Goal: Information Seeking & Learning: Find contact information

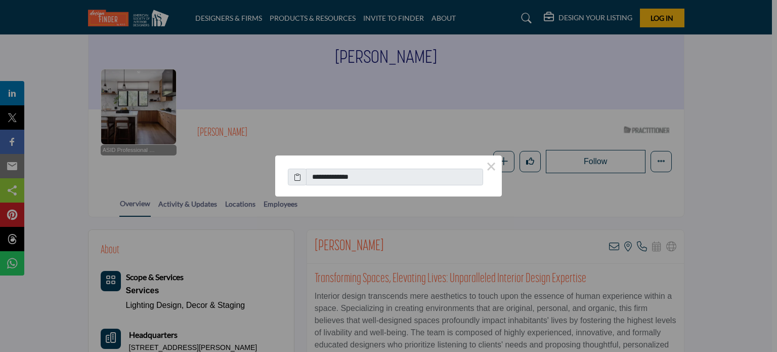
click at [703, 201] on div "**********" at bounding box center [388, 176] width 777 height 352
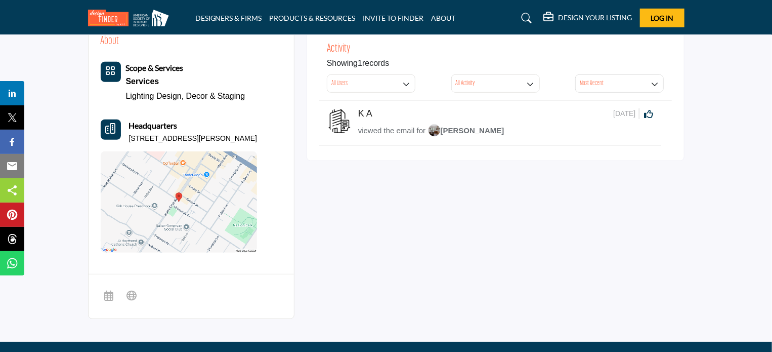
scroll to position [198, 0]
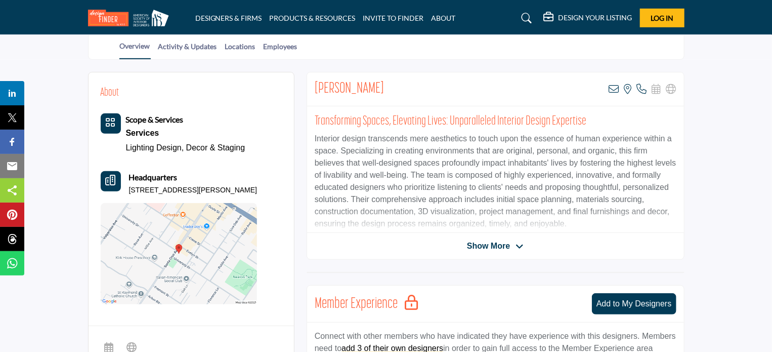
scroll to position [253, 0]
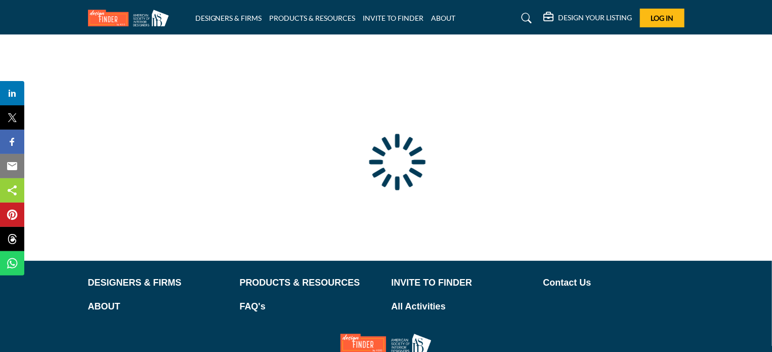
scroll to position [97, 0]
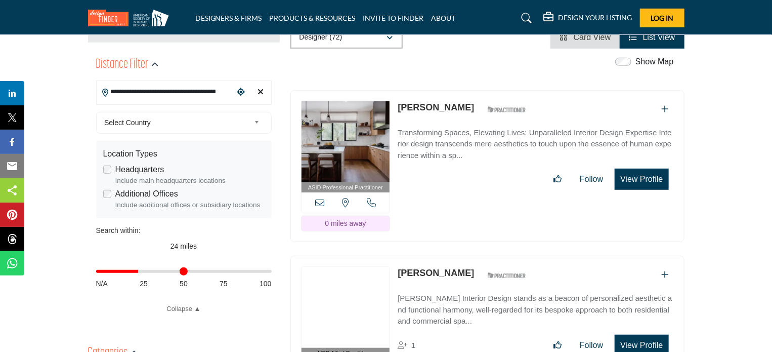
scroll to position [202, 0]
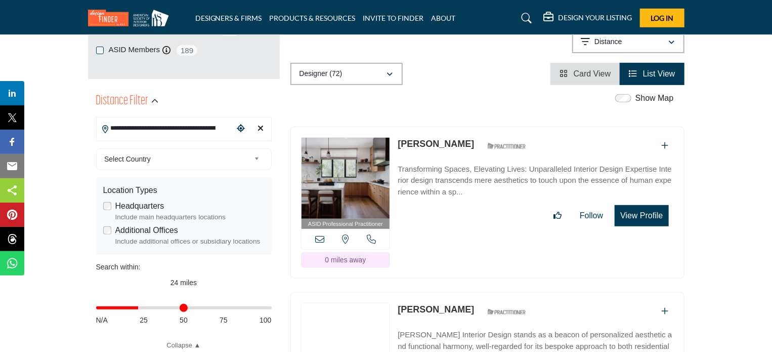
drag, startPoint x: 167, startPoint y: 127, endPoint x: 90, endPoint y: 128, distance: 77.9
click at [90, 128] on div "**********" at bounding box center [184, 220] width 192 height 269
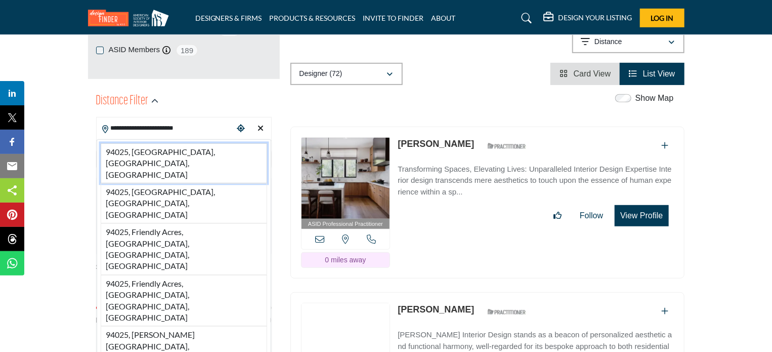
click at [160, 149] on li "94025, Menlo Park, CA, USA" at bounding box center [184, 163] width 166 height 40
type input "**********"
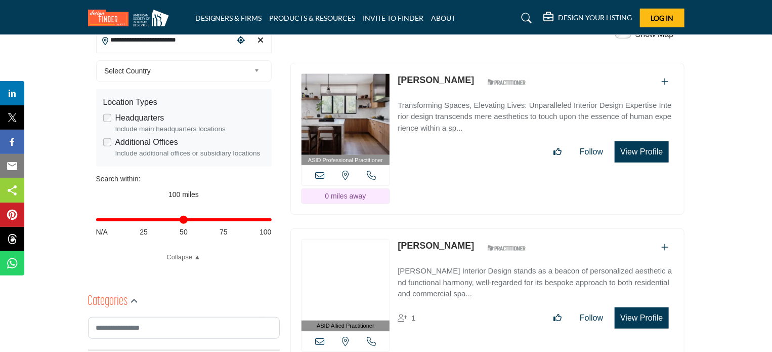
scroll to position [304, 0]
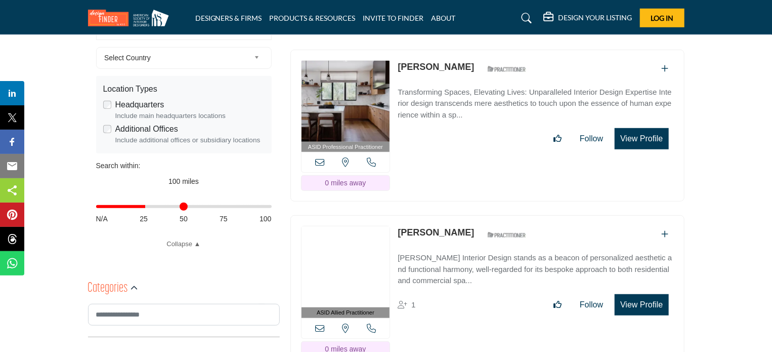
drag, startPoint x: 264, startPoint y: 206, endPoint x: 146, endPoint y: 212, distance: 118.1
type input "**"
click at [146, 207] on input "Distance in miles" at bounding box center [184, 206] width 176 height 2
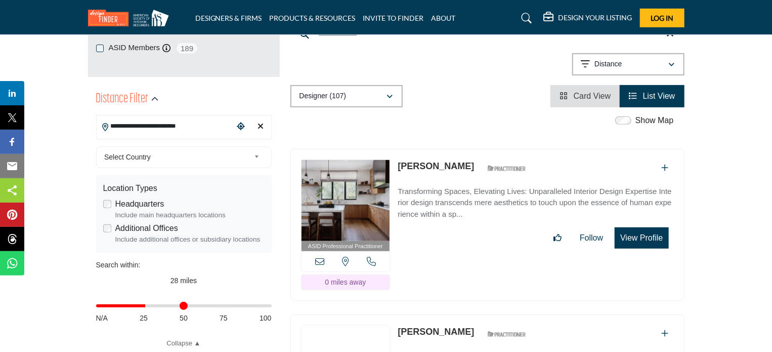
scroll to position [202, 0]
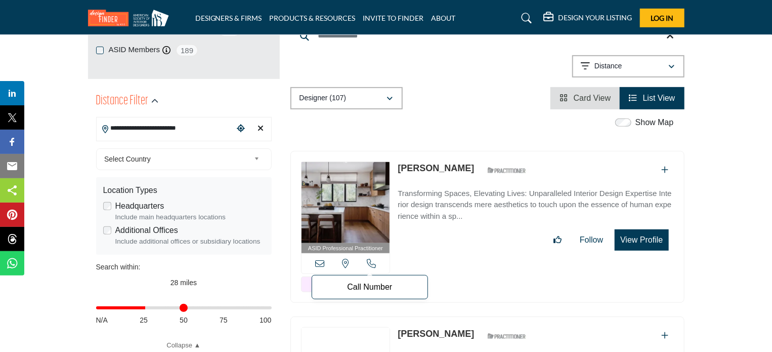
click at [369, 259] on icon at bounding box center [371, 263] width 9 height 9
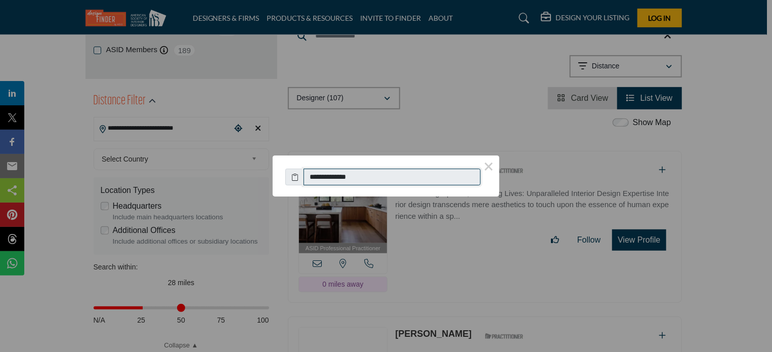
drag, startPoint x: 368, startPoint y: 179, endPoint x: 262, endPoint y: 174, distance: 106.4
click at [262, 174] on div "**********" at bounding box center [386, 176] width 772 height 352
click at [490, 166] on button "×" at bounding box center [488, 165] width 21 height 21
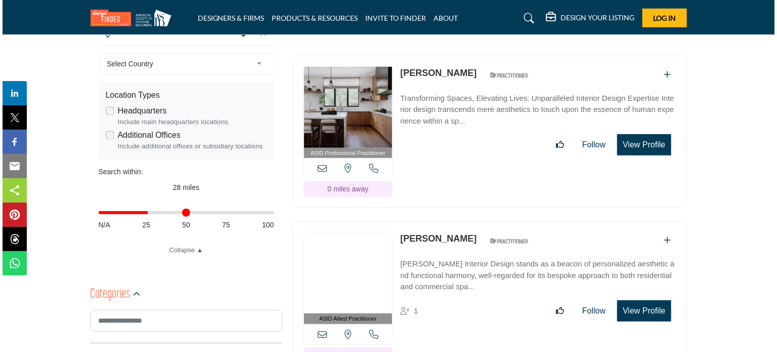
scroll to position [354, 0]
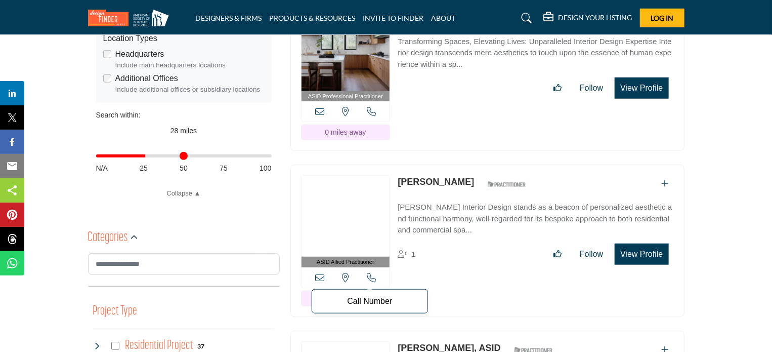
click at [371, 273] on icon at bounding box center [371, 277] width 9 height 9
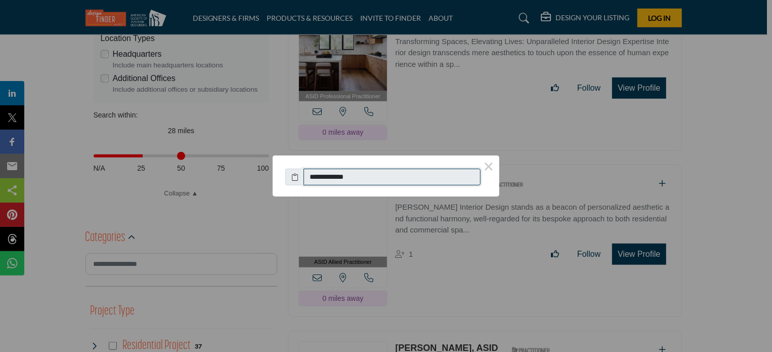
drag, startPoint x: 369, startPoint y: 177, endPoint x: 247, endPoint y: 168, distance: 122.3
click at [247, 168] on div "**********" at bounding box center [386, 176] width 772 height 352
click at [736, 135] on div "**********" at bounding box center [386, 176] width 772 height 352
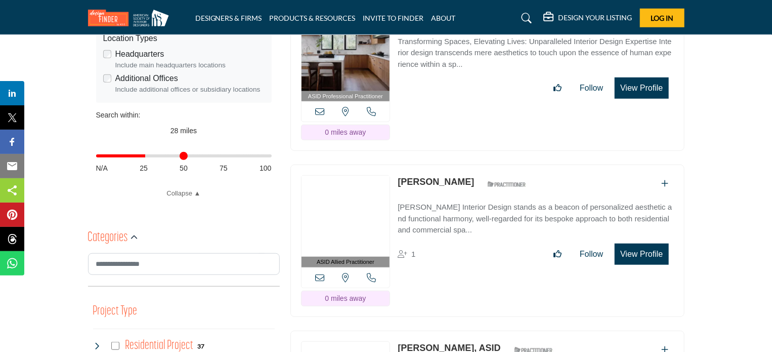
click at [636, 243] on button "View Profile" at bounding box center [642, 253] width 54 height 21
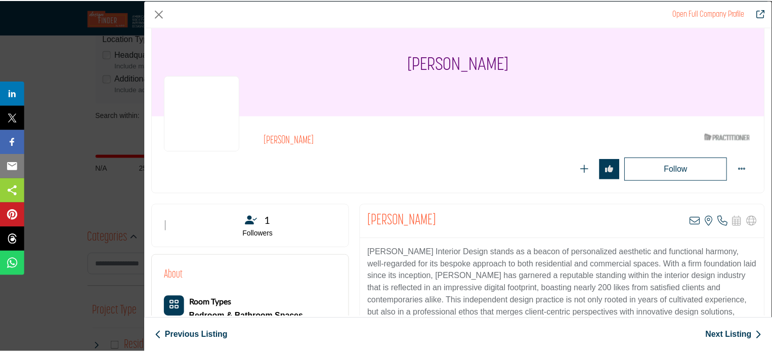
scroll to position [0, 0]
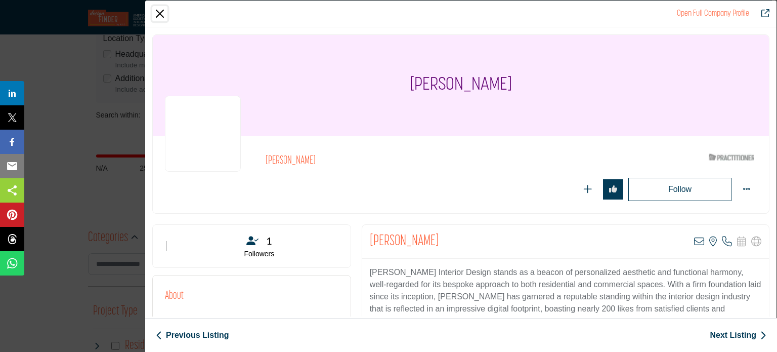
click at [162, 14] on button "Close" at bounding box center [159, 13] width 15 height 15
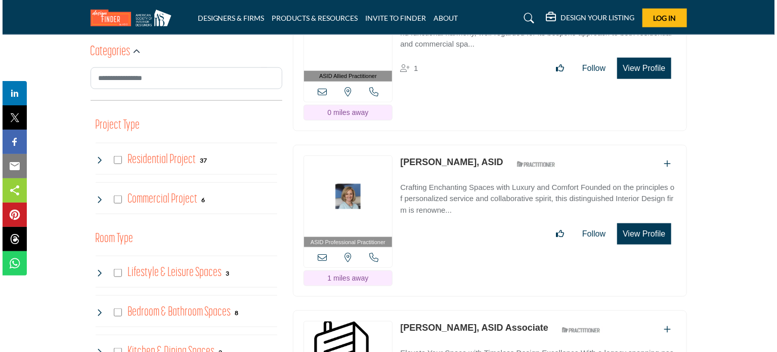
scroll to position [556, 0]
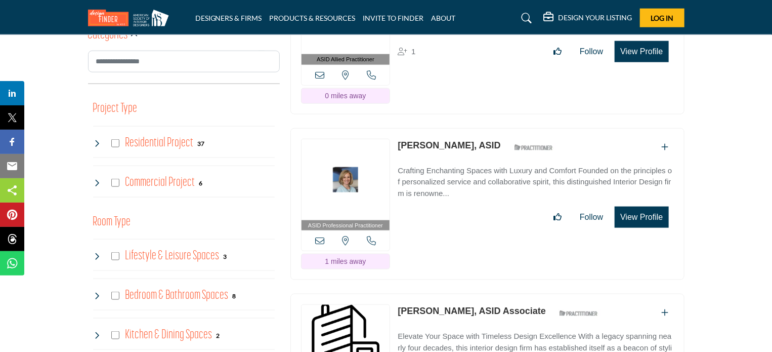
click at [643, 206] on button "View Profile" at bounding box center [642, 216] width 54 height 21
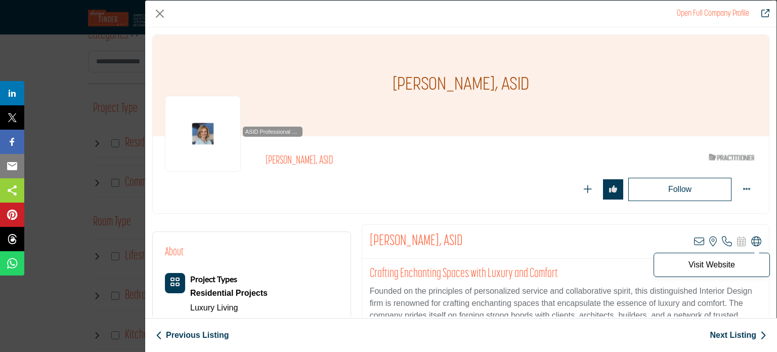
click at [751, 242] on icon "Company Data Modal" at bounding box center [756, 241] width 10 height 10
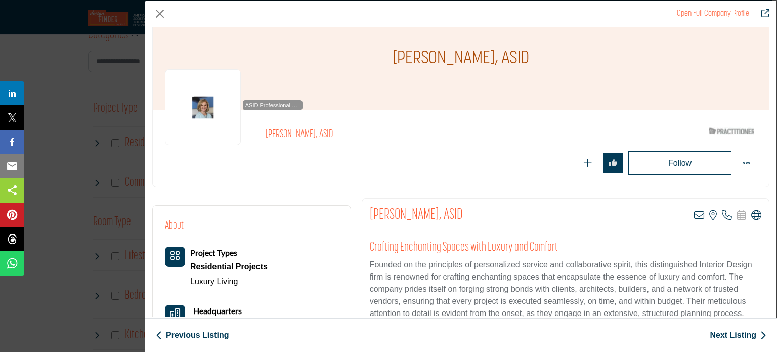
scroll to position [51, 0]
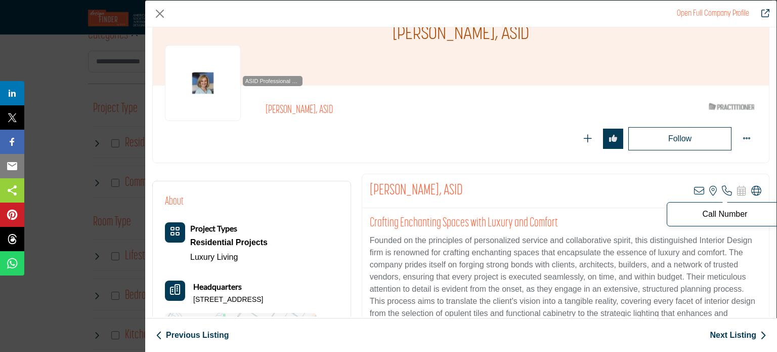
click at [726, 191] on icon "Company Data Modal" at bounding box center [727, 191] width 10 height 10
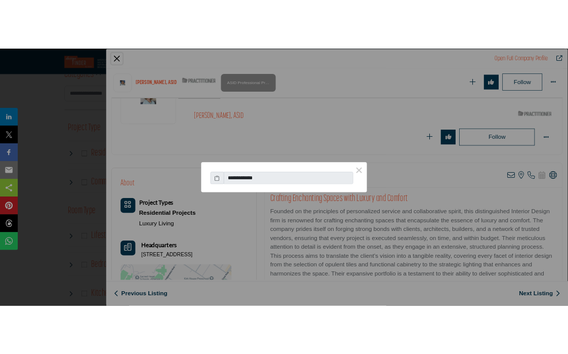
scroll to position [243, 0]
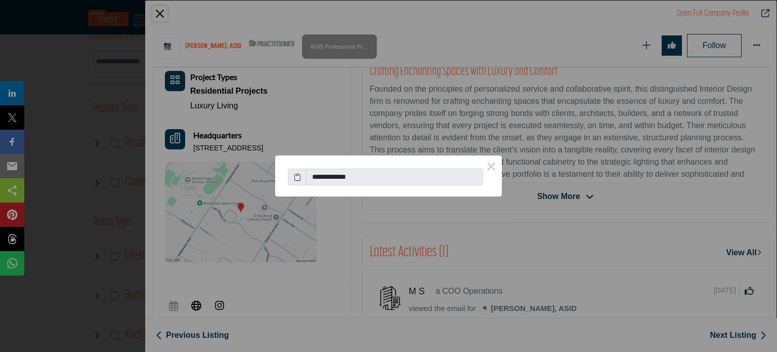
drag, startPoint x: 383, startPoint y: 183, endPoint x: 266, endPoint y: 176, distance: 117.6
click at [266, 176] on div "**********" at bounding box center [388, 176] width 777 height 352
drag, startPoint x: 375, startPoint y: 179, endPoint x: 299, endPoint y: 175, distance: 76.5
click at [299, 175] on div "**********" at bounding box center [388, 174] width 201 height 22
click at [360, 178] on input "**********" at bounding box center [394, 176] width 177 height 17
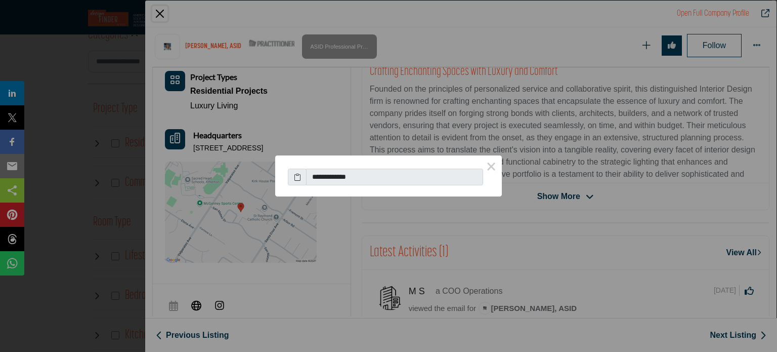
drag, startPoint x: 362, startPoint y: 177, endPoint x: 311, endPoint y: 173, distance: 51.7
click at [311, 173] on input "**********" at bounding box center [394, 176] width 177 height 17
click at [298, 177] on icon at bounding box center [297, 176] width 7 height 11
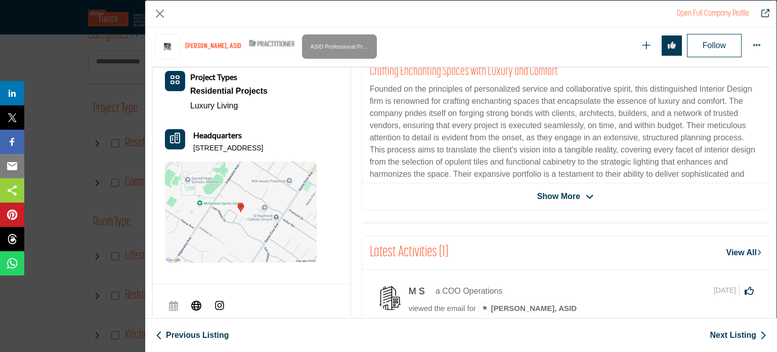
drag, startPoint x: 194, startPoint y: 147, endPoint x: 282, endPoint y: 146, distance: 88.0
click at [263, 146] on p "1280 Garden Ln, 94025-5568, USA" at bounding box center [228, 148] width 70 height 10
copy p "1280 Garden Ln, 94025-5568"
click at [159, 13] on button "Close" at bounding box center [159, 13] width 15 height 15
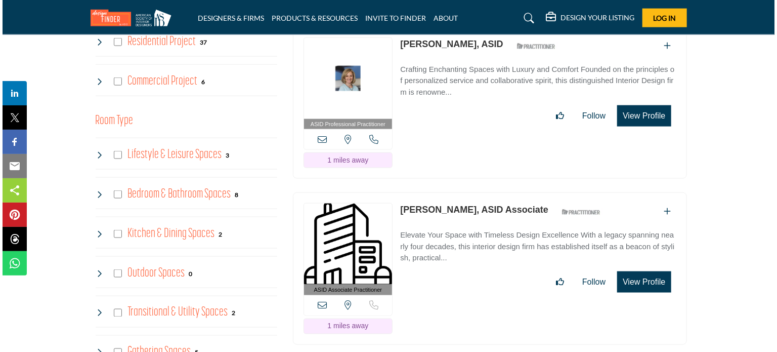
scroll to position [708, 0]
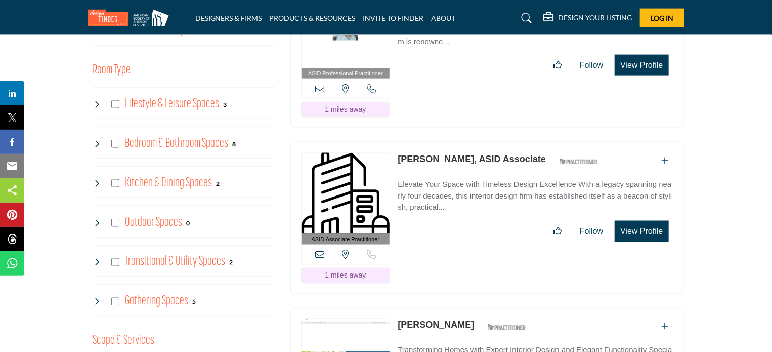
click at [653, 221] on button "View Profile" at bounding box center [642, 231] width 54 height 21
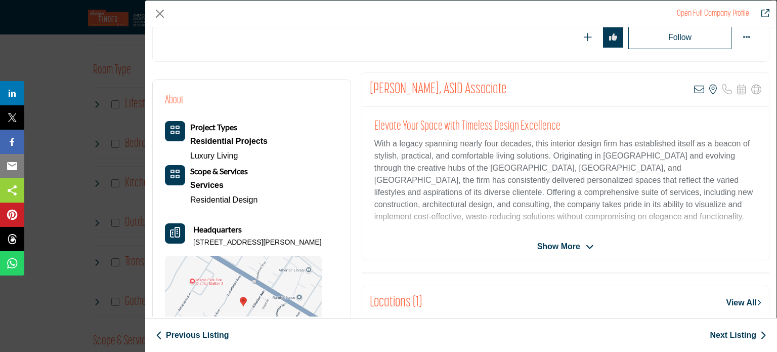
scroll to position [101, 0]
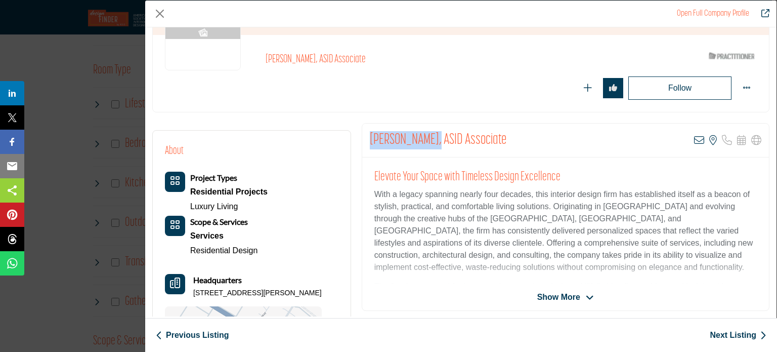
drag, startPoint x: 369, startPoint y: 138, endPoint x: 431, endPoint y: 139, distance: 61.2
click at [431, 139] on h2 "[PERSON_NAME], ASID Associate" at bounding box center [438, 140] width 137 height 18
copy h2 "Kelly Bronfman"
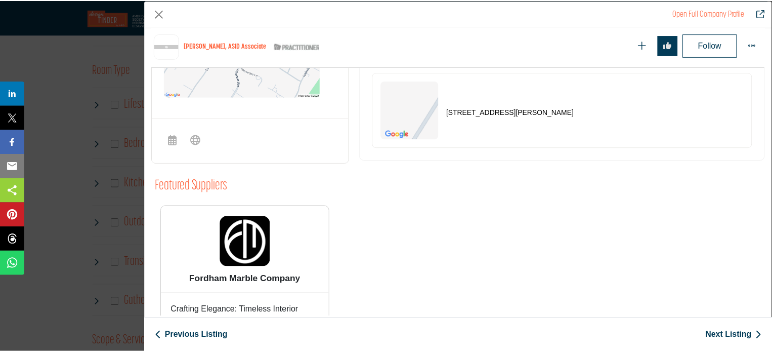
scroll to position [378, 0]
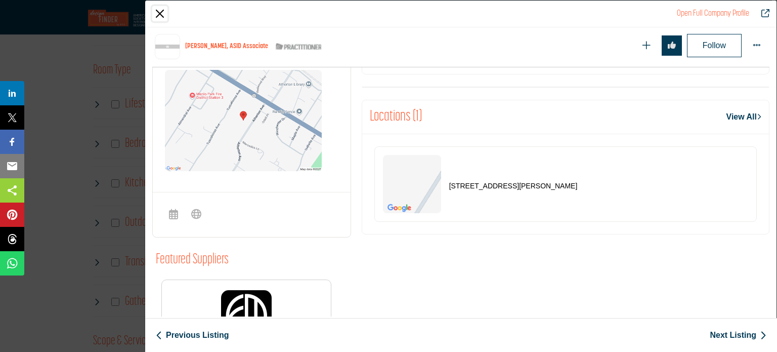
click at [160, 10] on button "Close" at bounding box center [159, 13] width 15 height 15
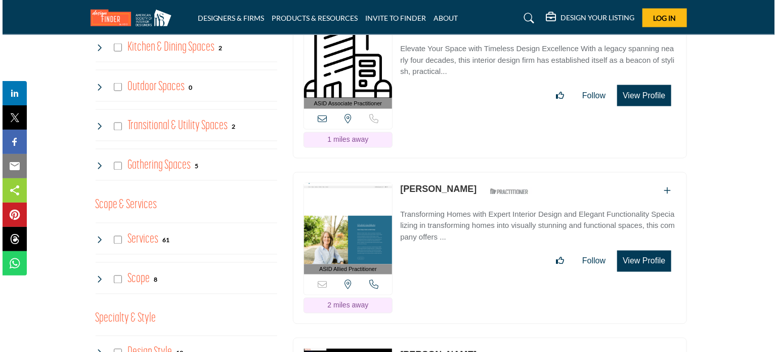
scroll to position [860, 0]
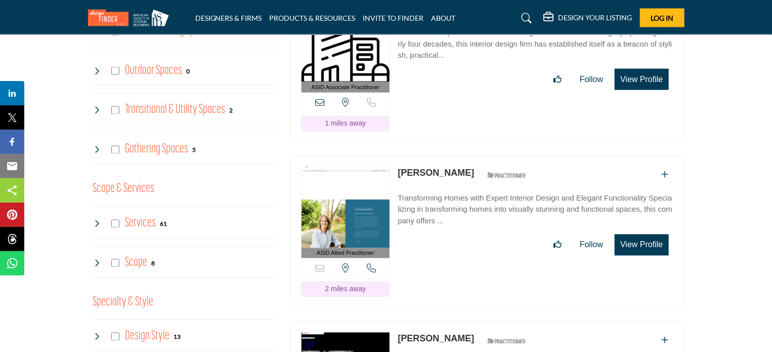
click at [649, 234] on button "View Profile" at bounding box center [642, 244] width 54 height 21
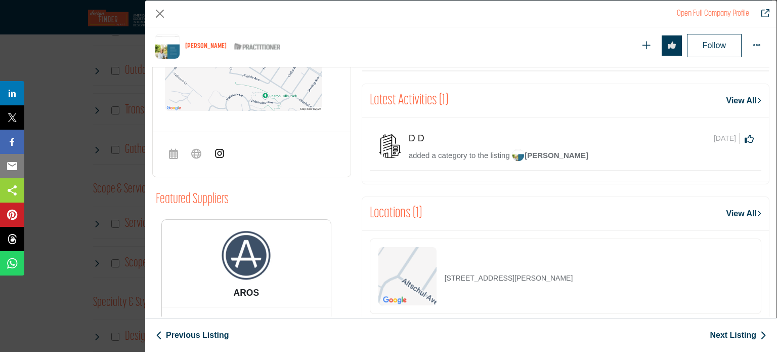
scroll to position [486, 0]
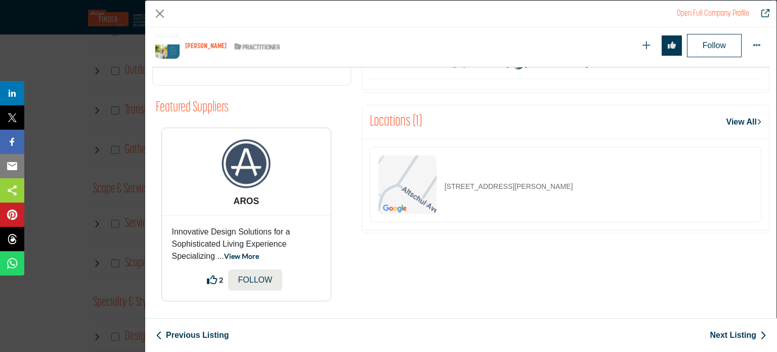
drag, startPoint x: 442, startPoint y: 184, endPoint x: 569, endPoint y: 186, distance: 126.5
click at [569, 186] on p "2199 Camino A Los Cerros, 94025-6533, USA" at bounding box center [509, 186] width 128 height 11
copy p "2199 Camino A Los Cerros, 94025-6533,"
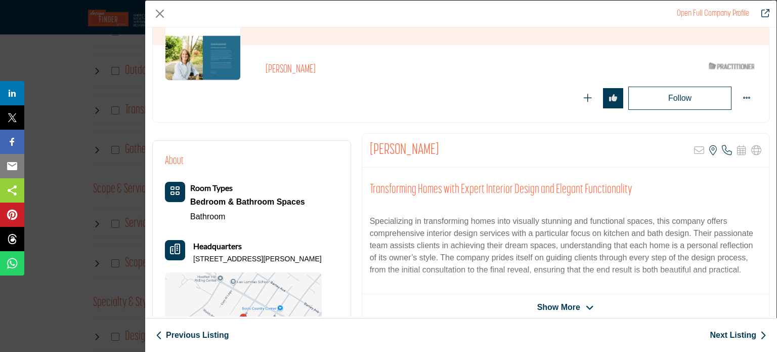
scroll to position [0, 0]
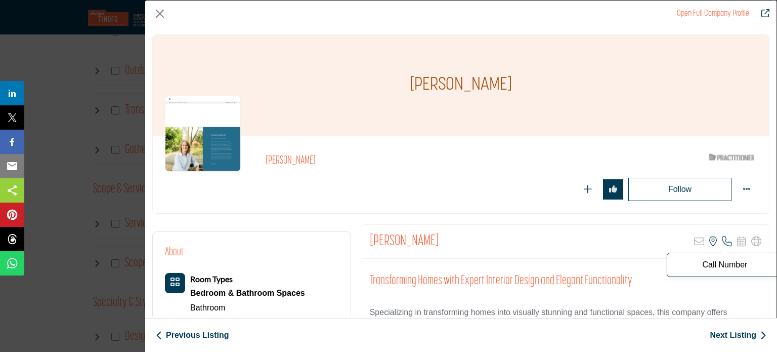
click at [722, 240] on icon "Company Data Modal" at bounding box center [727, 241] width 10 height 10
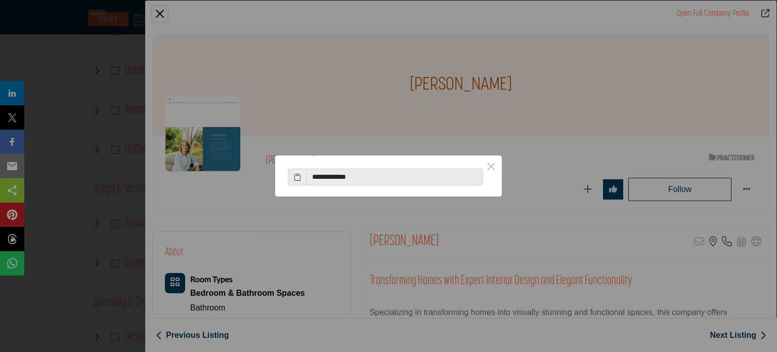
drag, startPoint x: 371, startPoint y: 178, endPoint x: 218, endPoint y: 183, distance: 152.9
click at [218, 183] on div "**********" at bounding box center [388, 176] width 777 height 352
click at [316, 174] on input "**********" at bounding box center [394, 176] width 177 height 17
click at [299, 175] on icon at bounding box center [297, 176] width 7 height 11
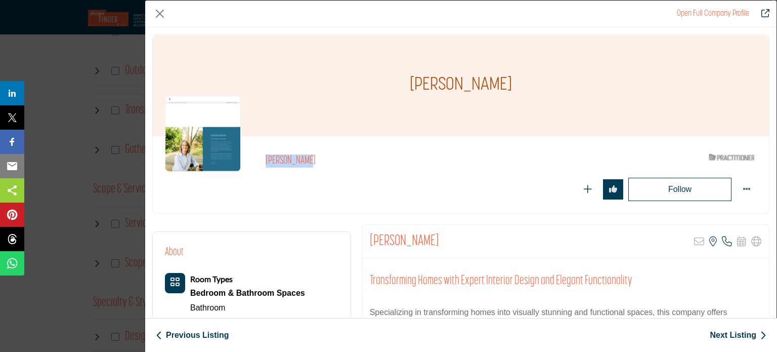
drag, startPoint x: 310, startPoint y: 158, endPoint x: 265, endPoint y: 159, distance: 44.5
click at [266, 159] on h2 "[PERSON_NAME]" at bounding box center [405, 160] width 278 height 13
copy h2 "[PERSON_NAME]"
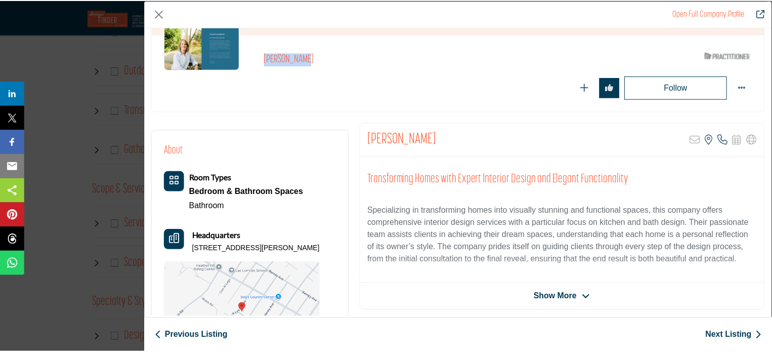
scroll to position [101, 0]
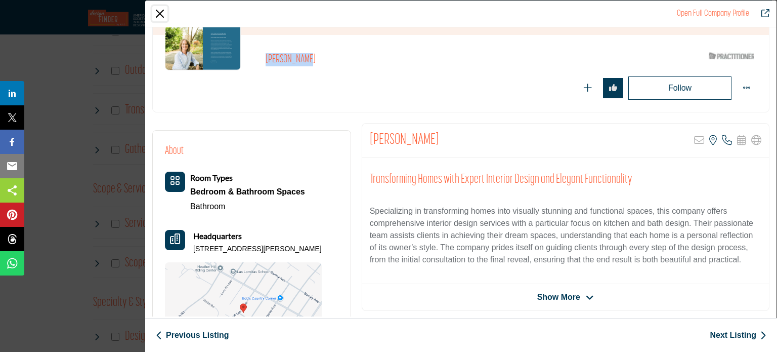
click at [163, 13] on button "Close" at bounding box center [159, 13] width 15 height 15
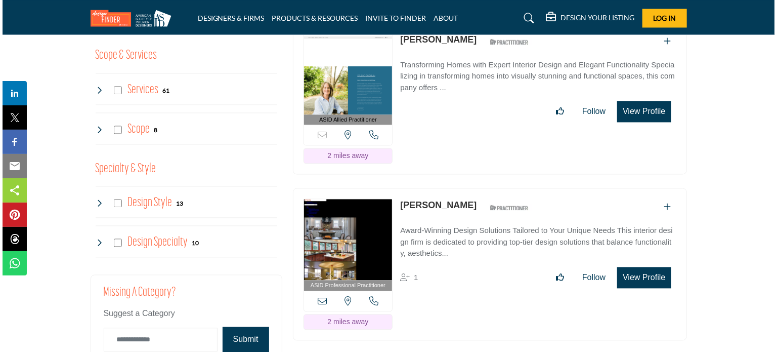
scroll to position [1012, 0]
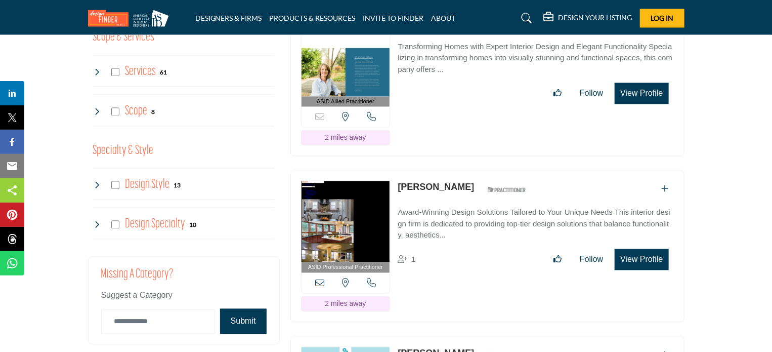
click at [652, 248] on button "View Profile" at bounding box center [642, 258] width 54 height 21
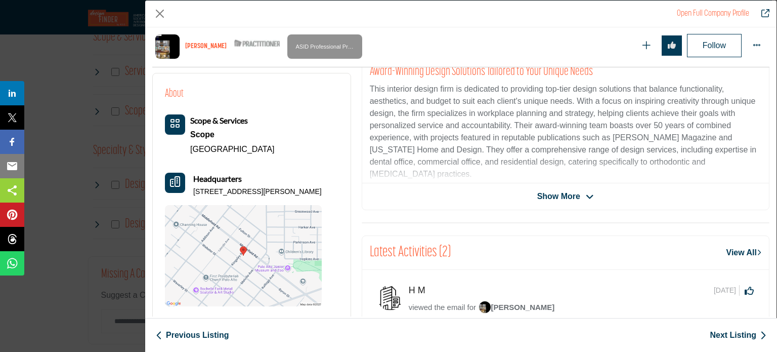
scroll to position [101, 0]
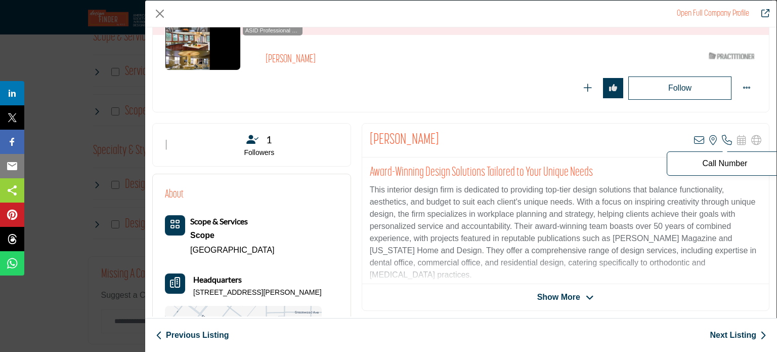
click at [722, 139] on icon "Company Data Modal" at bounding box center [727, 140] width 10 height 10
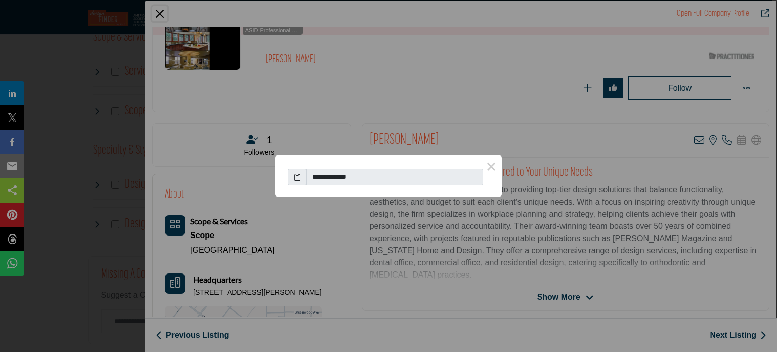
drag, startPoint x: 323, startPoint y: 179, endPoint x: 368, endPoint y: 181, distance: 44.5
click at [368, 181] on input "**********" at bounding box center [394, 176] width 177 height 17
click at [298, 178] on icon at bounding box center [297, 176] width 7 height 11
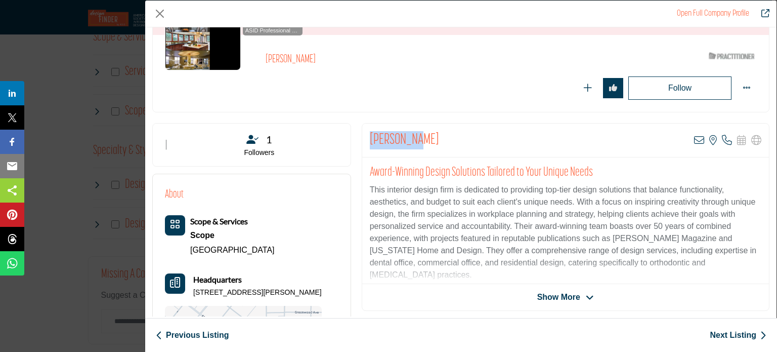
drag, startPoint x: 410, startPoint y: 143, endPoint x: 368, endPoint y: 143, distance: 41.5
click at [368, 143] on div "Shirley Lo View email address of this listing View the location of this listing…" at bounding box center [565, 140] width 407 height 34
copy h2 "[PERSON_NAME]"
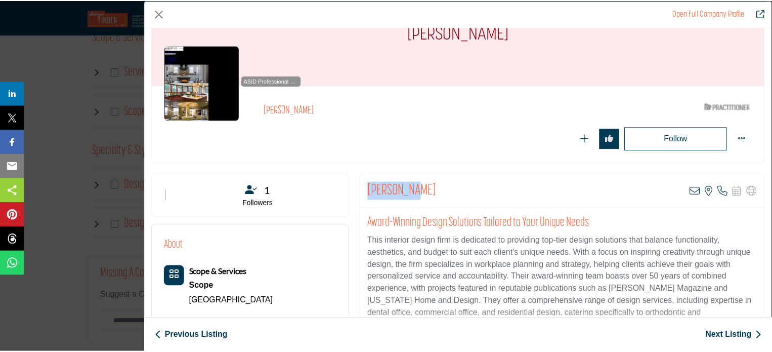
scroll to position [0, 0]
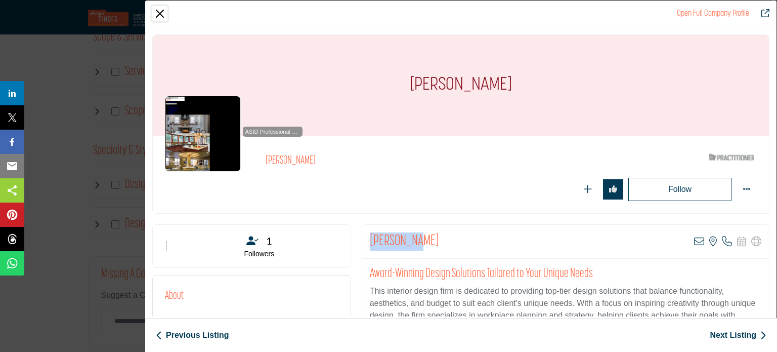
click at [160, 13] on button "Close" at bounding box center [159, 13] width 15 height 15
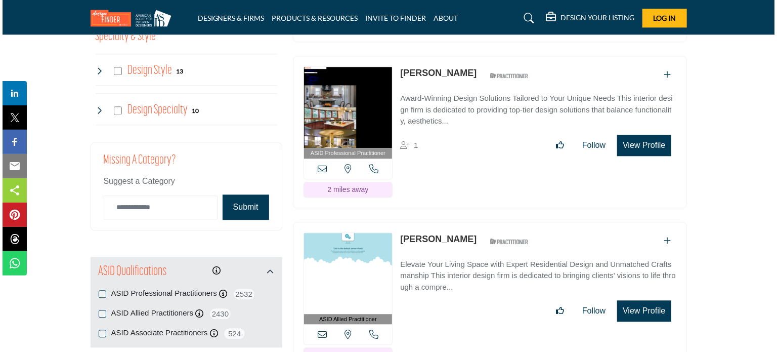
scroll to position [1214, 0]
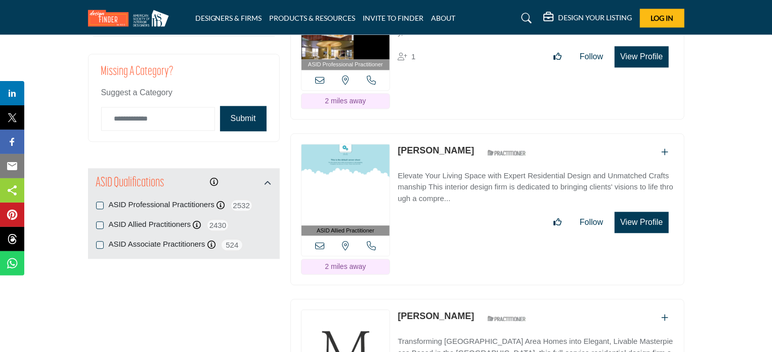
click at [632, 211] on button "View Profile" at bounding box center [642, 221] width 54 height 21
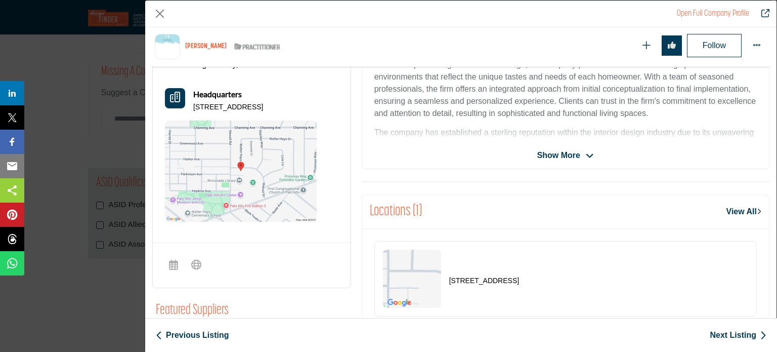
scroll to position [233, 0]
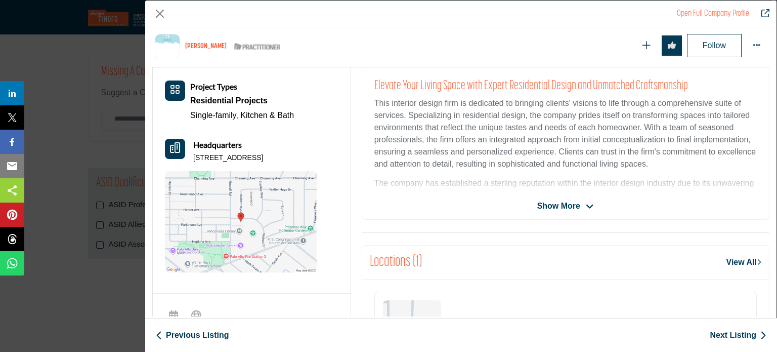
click at [558, 208] on span "Show More" at bounding box center [558, 206] width 43 height 12
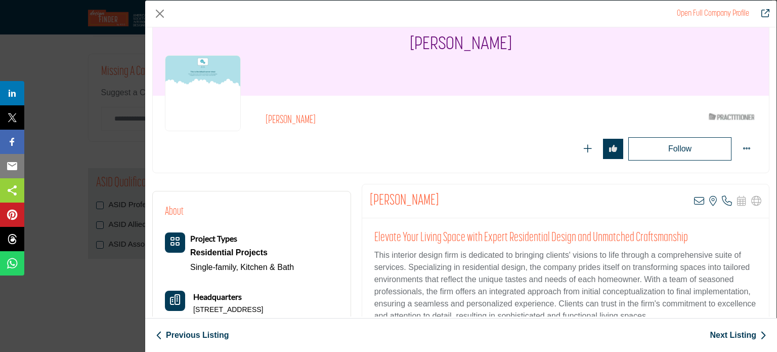
scroll to position [91, 0]
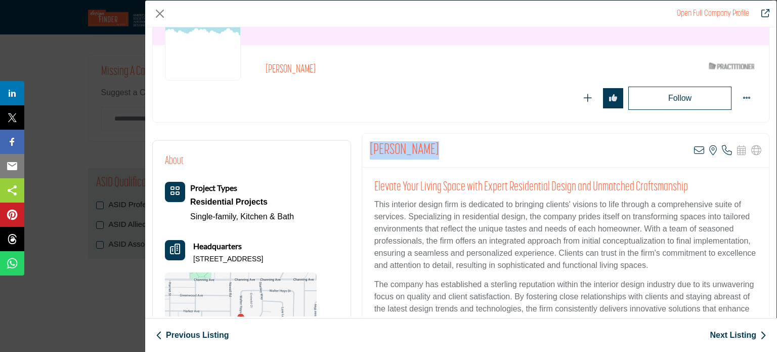
drag, startPoint x: 369, startPoint y: 151, endPoint x: 425, endPoint y: 149, distance: 56.2
click at [425, 149] on div "Lisa Mellberg View email address of this listing View the location of this list…" at bounding box center [565, 151] width 407 height 34
copy h2 "[PERSON_NAME]"
click at [158, 12] on button "Close" at bounding box center [159, 13] width 15 height 15
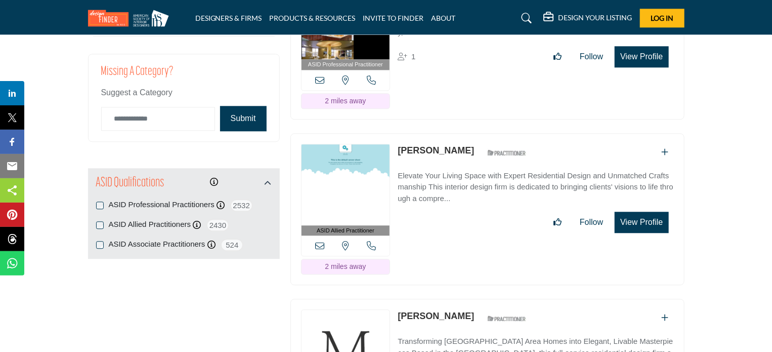
click at [646, 211] on button "View Profile" at bounding box center [642, 221] width 54 height 21
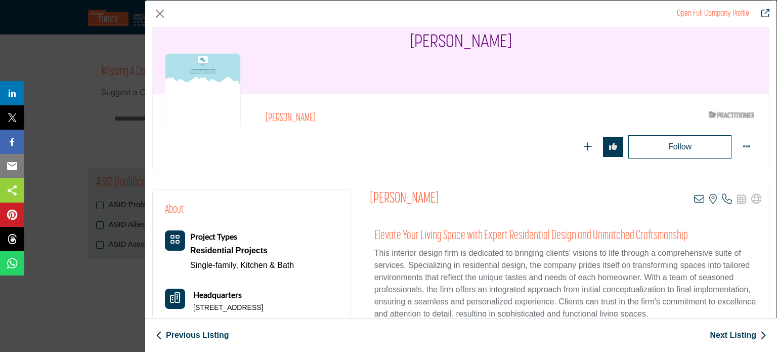
scroll to position [0, 0]
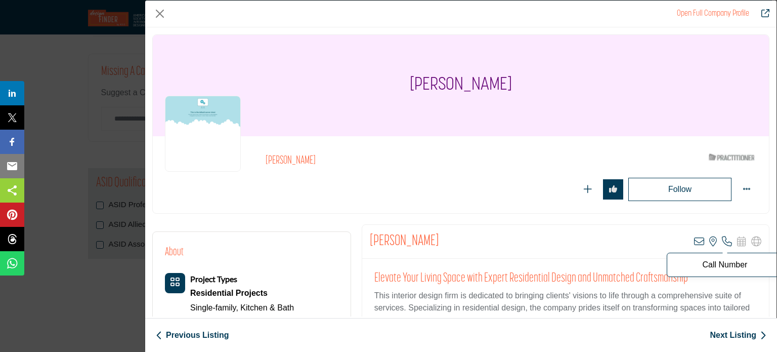
click at [722, 241] on icon "Company Data Modal" at bounding box center [727, 241] width 10 height 10
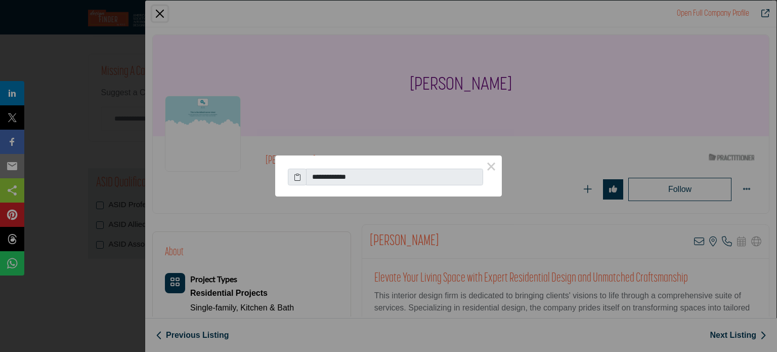
click at [342, 177] on input "**********" at bounding box center [394, 176] width 177 height 17
click at [346, 177] on input "**********" at bounding box center [394, 176] width 177 height 17
click at [519, 235] on div "**********" at bounding box center [388, 176] width 777 height 352
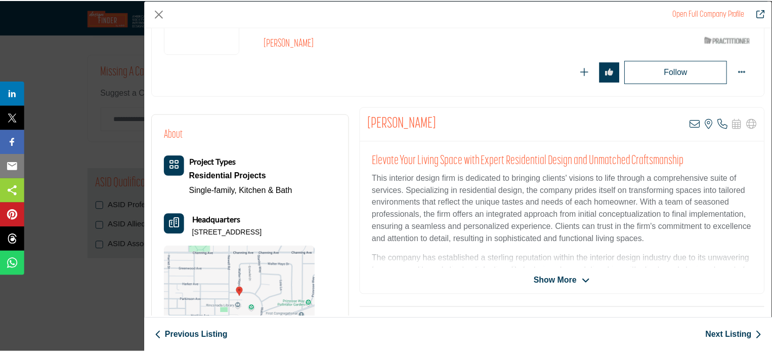
scroll to position [101, 0]
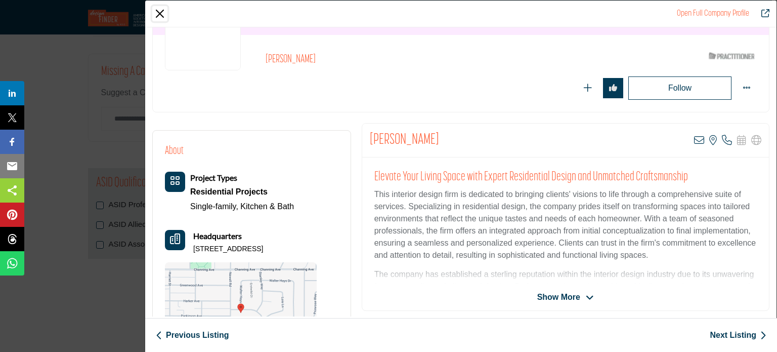
click at [159, 11] on button "Close" at bounding box center [159, 13] width 15 height 15
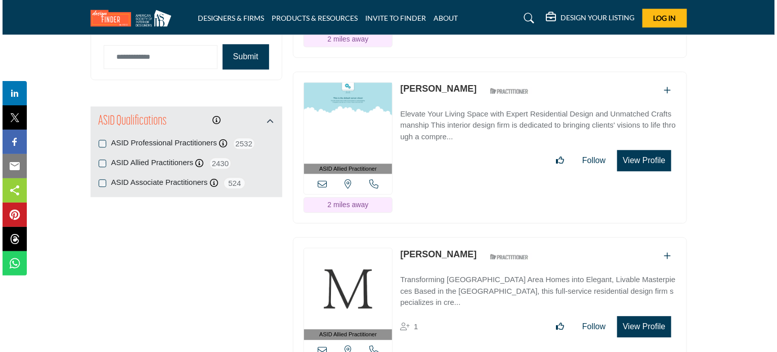
scroll to position [1315, 0]
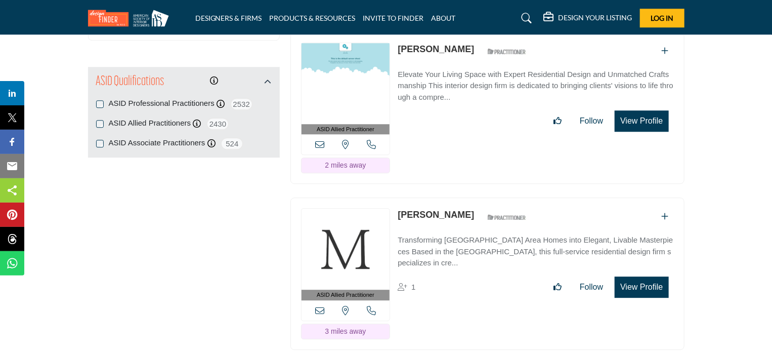
click at [648, 276] on button "View Profile" at bounding box center [642, 286] width 54 height 21
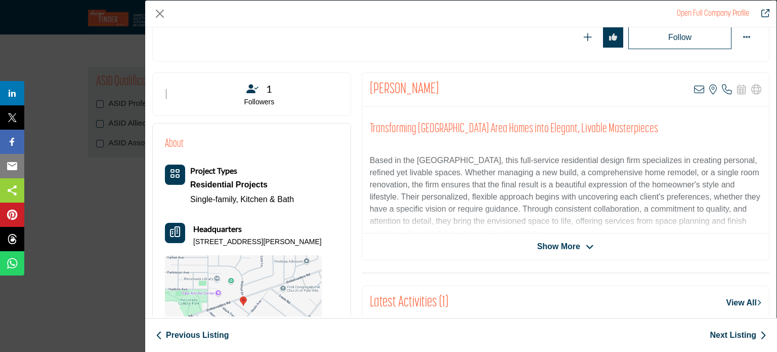
scroll to position [101, 0]
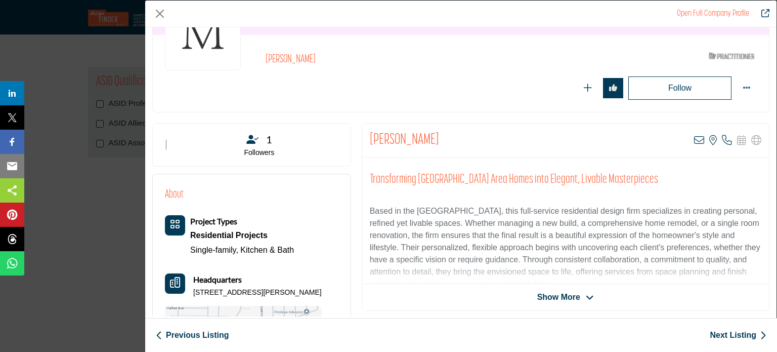
drag, startPoint x: 431, startPoint y: 139, endPoint x: 368, endPoint y: 137, distance: 62.2
click at [368, 137] on div "Soleil Maxwell View email address of this listing View the location of this lis…" at bounding box center [565, 140] width 407 height 34
copy h2 "[PERSON_NAME]"
click at [722, 139] on icon "Company Data Modal" at bounding box center [727, 140] width 10 height 10
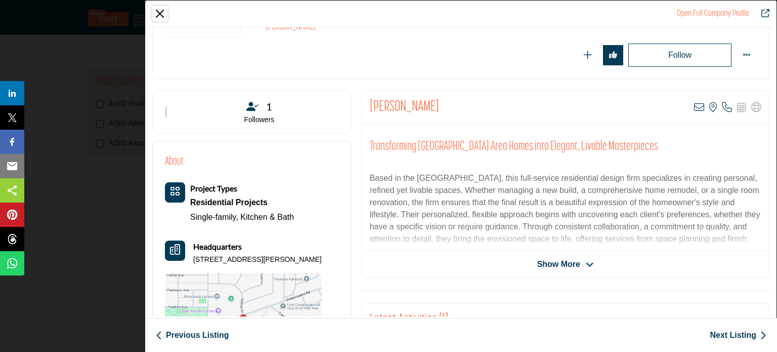
scroll to position [293, 0]
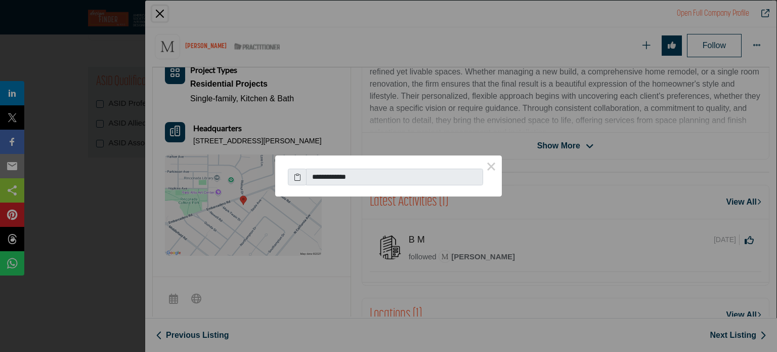
drag, startPoint x: 357, startPoint y: 180, endPoint x: 199, endPoint y: 161, distance: 158.9
click at [199, 161] on div "**********" at bounding box center [388, 176] width 777 height 352
click at [297, 180] on icon at bounding box center [297, 176] width 7 height 11
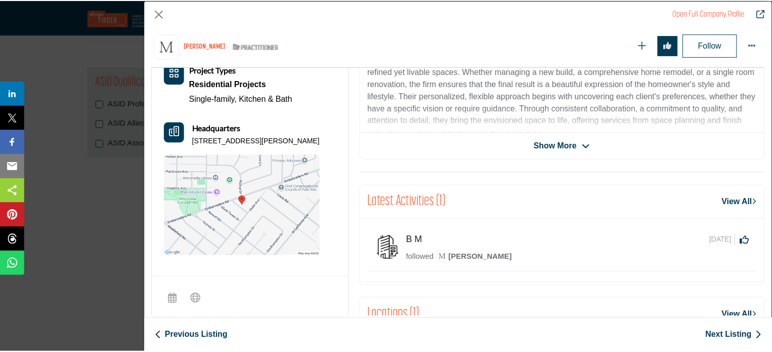
scroll to position [243, 0]
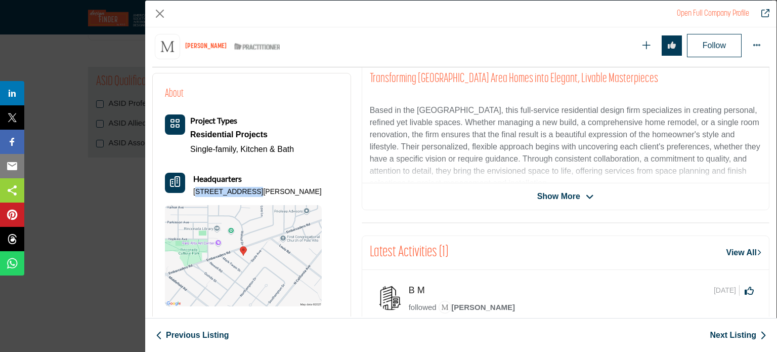
drag, startPoint x: 195, startPoint y: 191, endPoint x: 221, endPoint y: 189, distance: 25.9
click at [245, 189] on p "1855 Bret Harte St, 94303-2959, USA" at bounding box center [257, 192] width 128 height 10
drag, startPoint x: 191, startPoint y: 191, endPoint x: 276, endPoint y: 195, distance: 85.6
click at [276, 195] on div "Project Types Residential Projects Single-family, Kitchen & Bath" at bounding box center [243, 210] width 157 height 192
copy p "1855 Bret Harte St, 94303-"
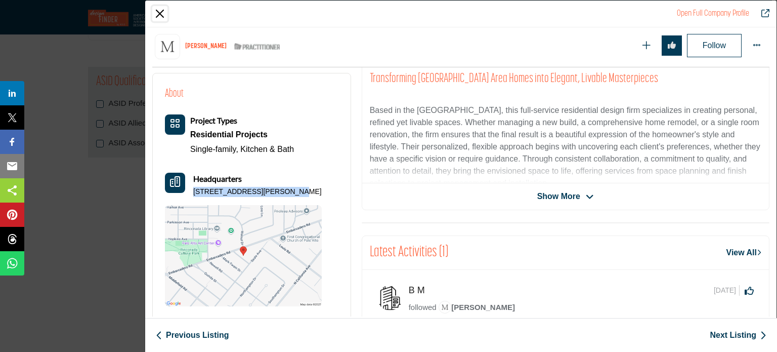
click at [160, 16] on button "Close" at bounding box center [159, 13] width 15 height 15
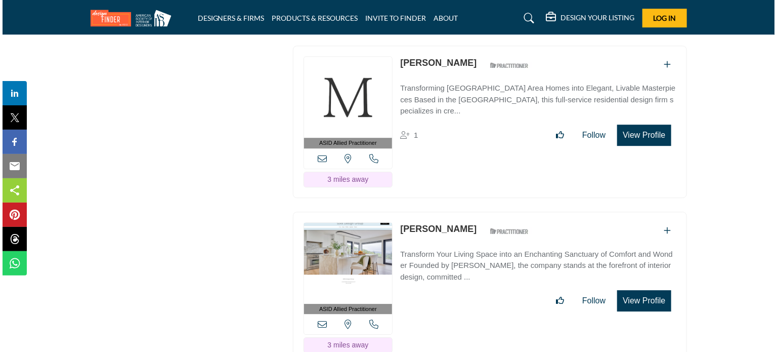
scroll to position [1518, 0]
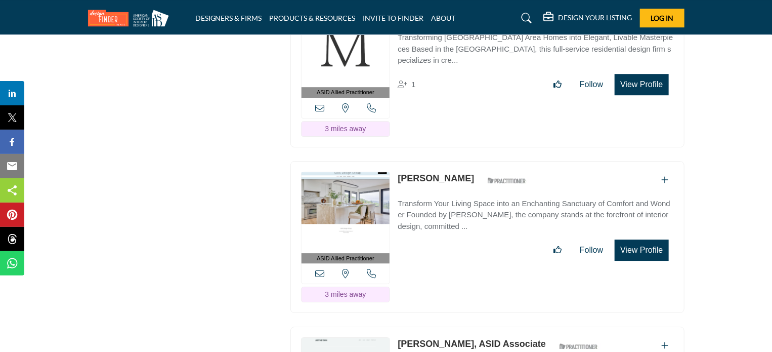
click at [645, 239] on button "View Profile" at bounding box center [642, 249] width 54 height 21
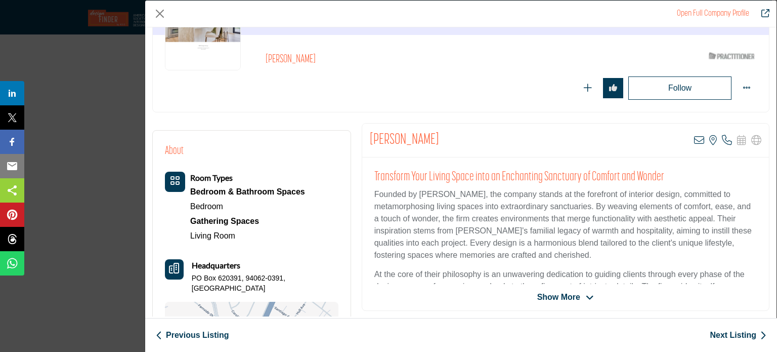
scroll to position [152, 0]
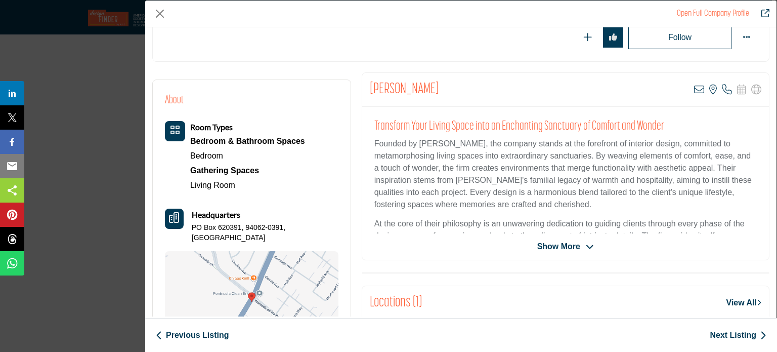
drag, startPoint x: 458, startPoint y: 92, endPoint x: 368, endPoint y: 89, distance: 90.1
click at [368, 89] on div "Claudette MacMillan View email address of this listing View the location of thi…" at bounding box center [565, 90] width 407 height 34
copy h2 "[PERSON_NAME]"
click at [724, 88] on icon "Company Data Modal" at bounding box center [727, 89] width 10 height 10
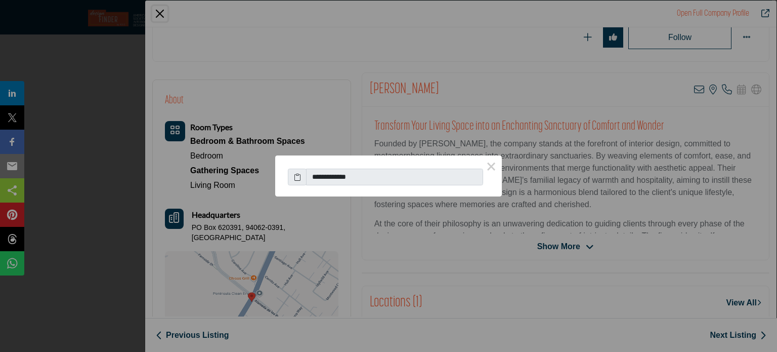
click at [331, 176] on input "**********" at bounding box center [394, 176] width 177 height 17
drag, startPoint x: 335, startPoint y: 176, endPoint x: 345, endPoint y: 178, distance: 10.3
click at [345, 178] on input "**********" at bounding box center [394, 176] width 177 height 17
drag, startPoint x: 345, startPoint y: 178, endPoint x: 336, endPoint y: 178, distance: 8.6
click at [336, 178] on input "**********" at bounding box center [394, 176] width 177 height 17
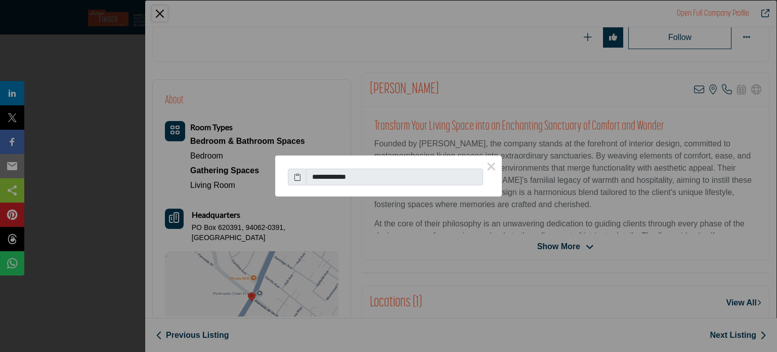
click at [395, 92] on div "**********" at bounding box center [388, 176] width 777 height 352
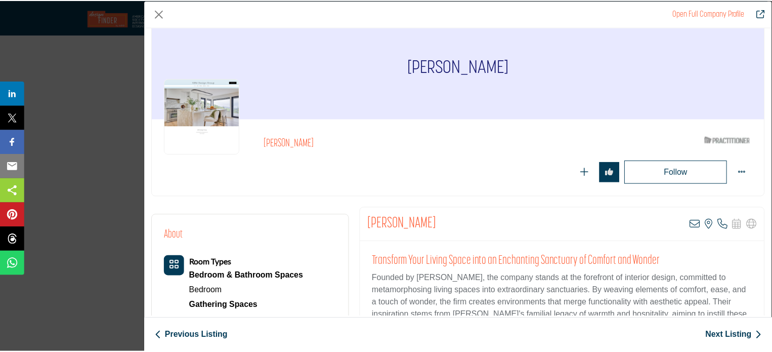
scroll to position [0, 0]
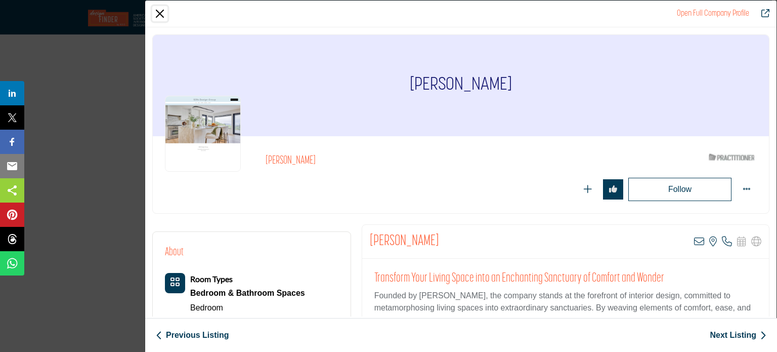
click at [156, 15] on button "Close" at bounding box center [159, 13] width 15 height 15
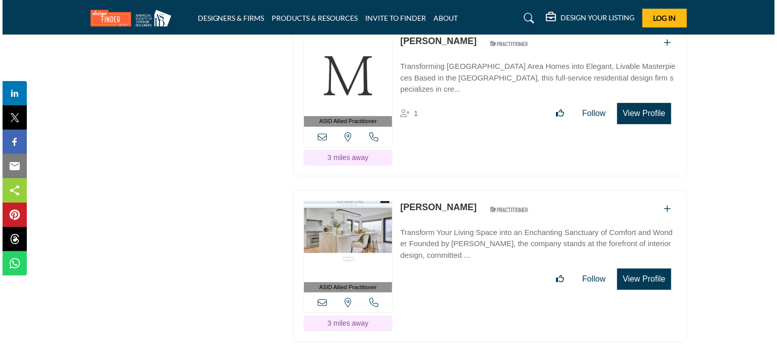
scroll to position [1568, 0]
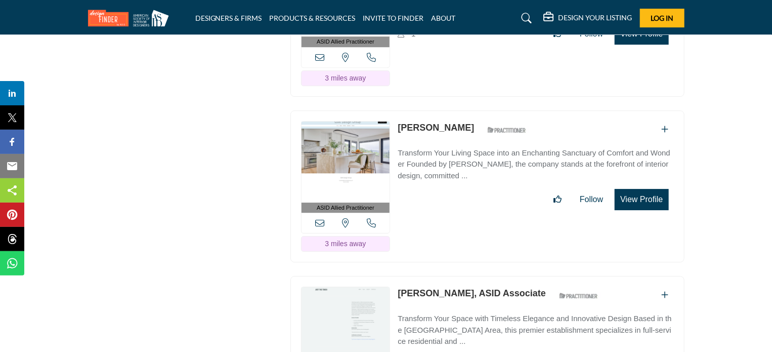
drag, startPoint x: 484, startPoint y: 93, endPoint x: 397, endPoint y: 99, distance: 87.2
click at [397, 110] on div "ASID Allied Practitioner ASID Allied Practitioners have successfully completed …" at bounding box center [487, 186] width 394 height 152
copy link "[PERSON_NAME]"
click at [635, 189] on button "View Profile" at bounding box center [642, 199] width 54 height 21
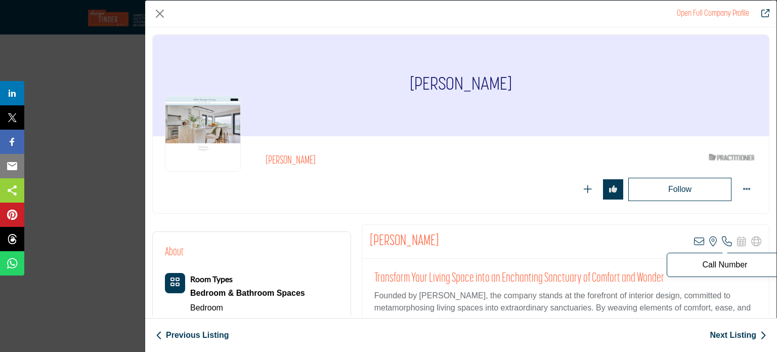
click at [722, 243] on icon "Company Data Modal" at bounding box center [727, 241] width 10 height 10
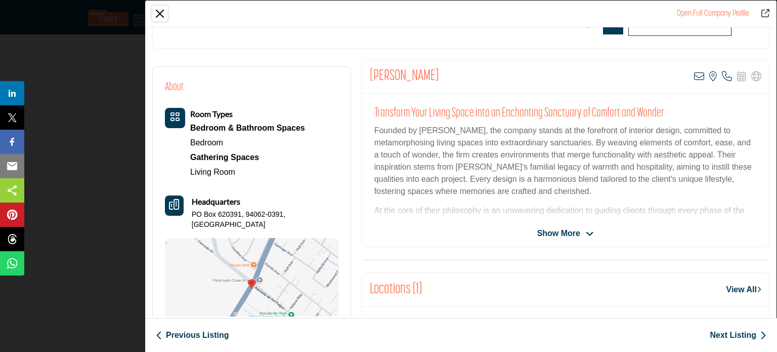
scroll to position [243, 0]
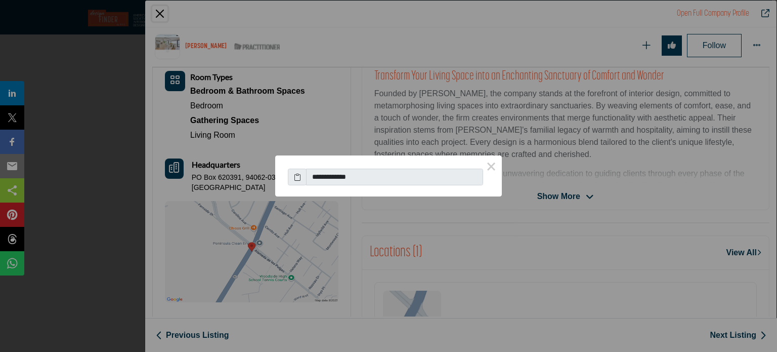
drag, startPoint x: 370, startPoint y: 178, endPoint x: 294, endPoint y: 178, distance: 76.4
click at [294, 178] on div "**********" at bounding box center [388, 174] width 201 height 22
click at [294, 178] on icon at bounding box center [297, 176] width 7 height 11
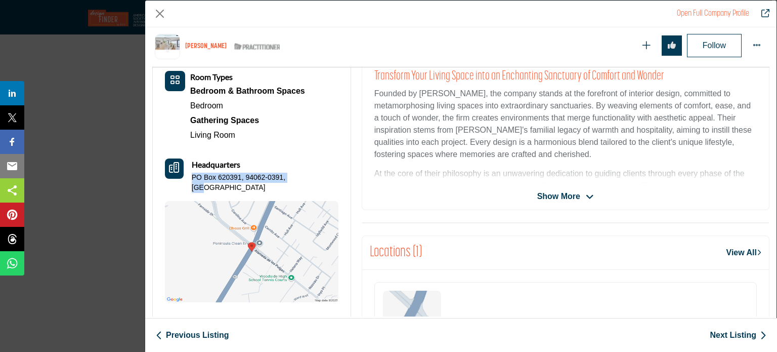
drag, startPoint x: 194, startPoint y: 175, endPoint x: 304, endPoint y: 179, distance: 110.4
click at [304, 179] on div "Headquarters PO Box 620391, 94062-0391, USA" at bounding box center [252, 175] width 174 height 34
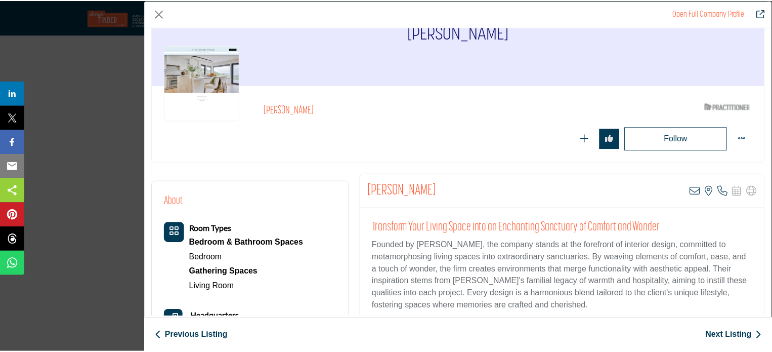
scroll to position [0, 0]
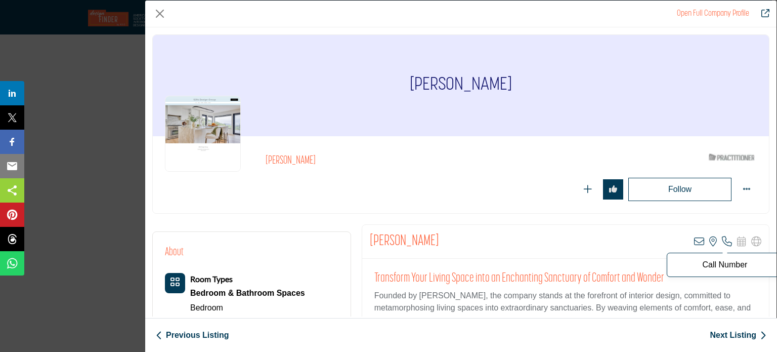
click at [724, 244] on icon "Company Data Modal" at bounding box center [727, 241] width 10 height 10
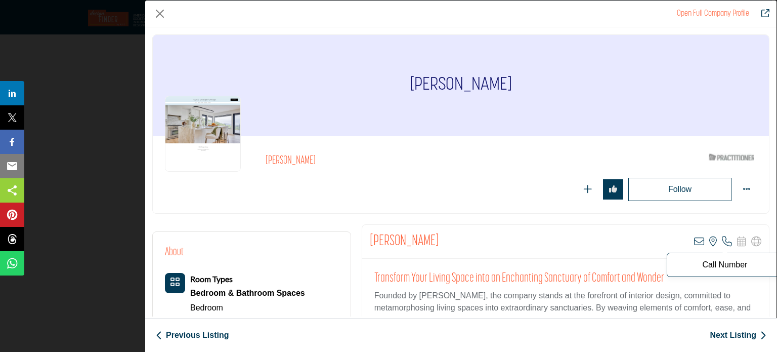
click at [731, 264] on p "Call Number" at bounding box center [724, 265] width 105 height 8
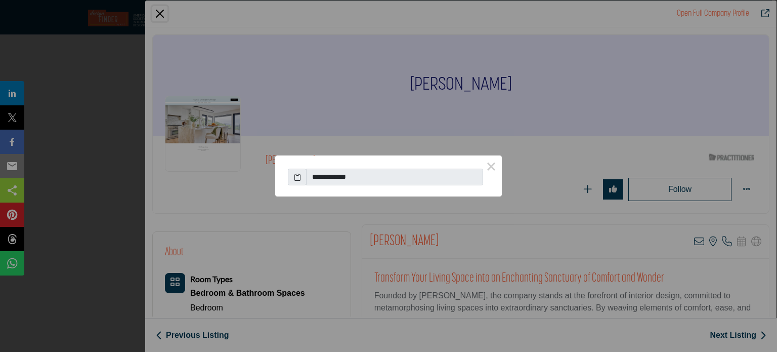
drag, startPoint x: 322, startPoint y: 176, endPoint x: 382, endPoint y: 182, distance: 60.5
click at [382, 182] on input "**********" at bounding box center [394, 176] width 177 height 17
click at [120, 107] on div "**********" at bounding box center [388, 176] width 777 height 352
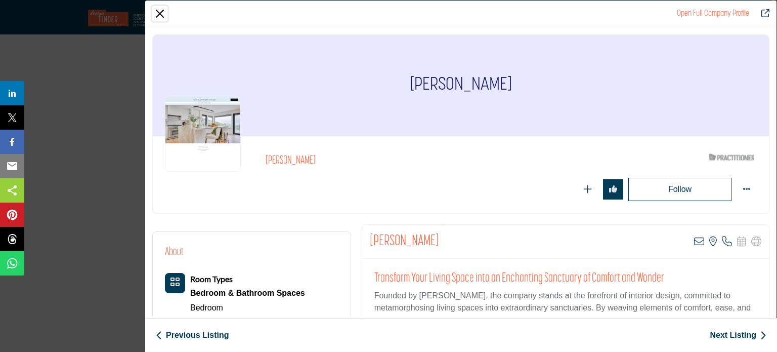
click at [162, 16] on button "Close" at bounding box center [159, 13] width 15 height 15
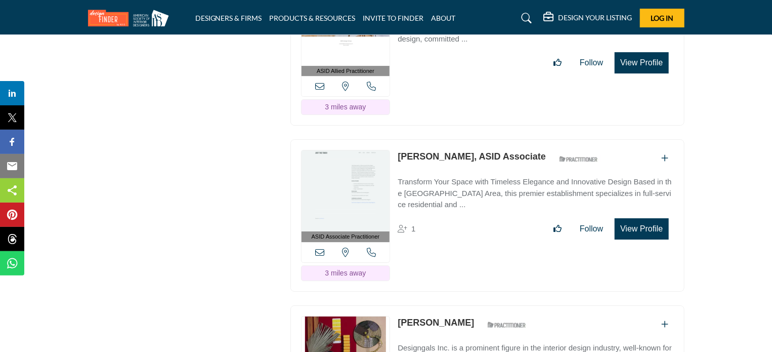
scroll to position [1720, 0]
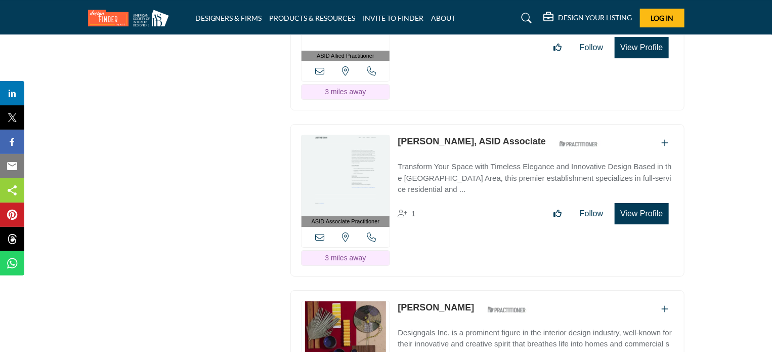
click at [171, 169] on div "ASID QUALIFIED DESIGNERS & MEMBERS Find Interior Designers, firms, suppliers, a…" at bounding box center [183, 334] width 202 height 3808
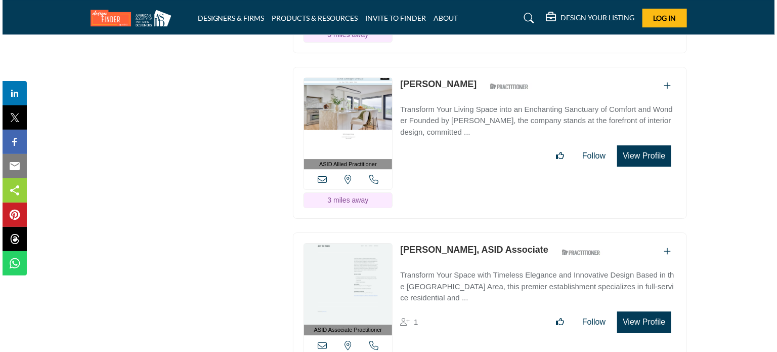
scroll to position [1669, 0]
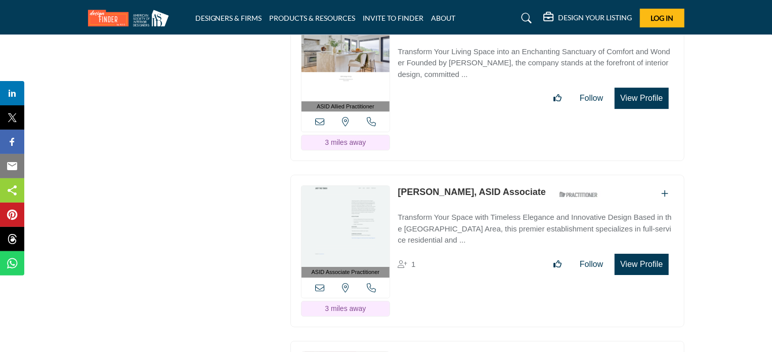
click at [649, 253] on button "View Profile" at bounding box center [642, 263] width 54 height 21
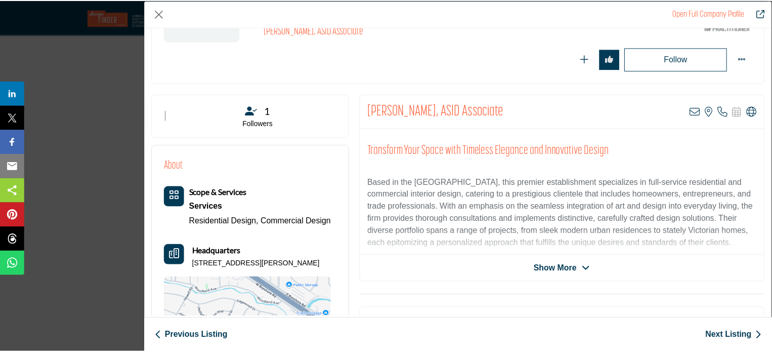
scroll to position [152, 0]
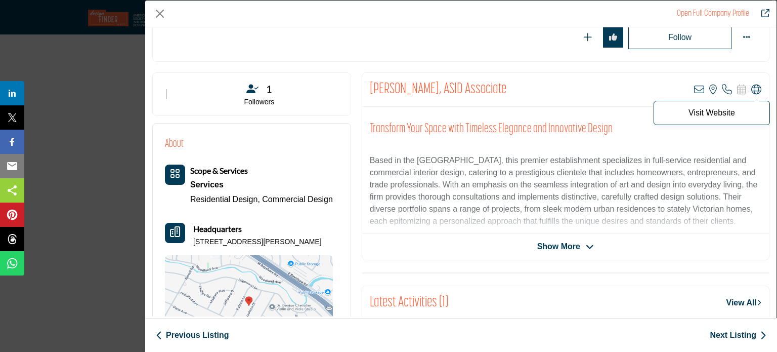
click at [752, 89] on icon "Company Data Modal" at bounding box center [756, 89] width 10 height 10
click at [683, 115] on p "Visit Website" at bounding box center [711, 113] width 105 height 8
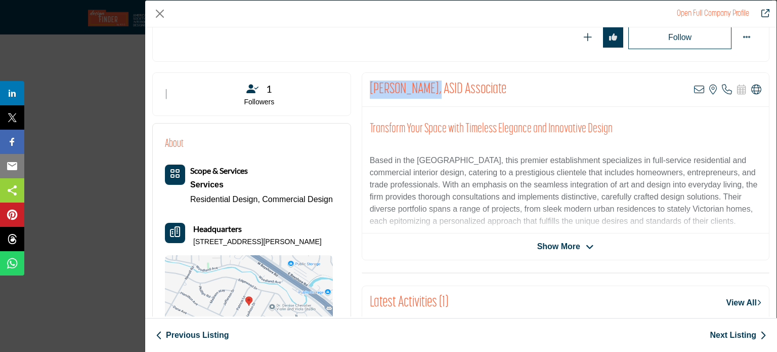
drag, startPoint x: 368, startPoint y: 89, endPoint x: 425, endPoint y: 87, distance: 56.7
click at [425, 87] on h2 "[PERSON_NAME], ASID Associate" at bounding box center [438, 89] width 137 height 18
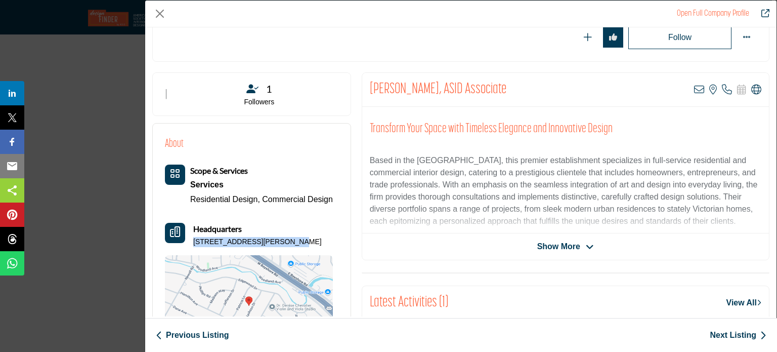
drag, startPoint x: 192, startPoint y: 240, endPoint x: 281, endPoint y: 245, distance: 89.7
click at [281, 245] on div "Scope & Services Services Residential Design, Commercial Design" at bounding box center [249, 260] width 168 height 192
click at [158, 13] on button "Close" at bounding box center [159, 13] width 15 height 15
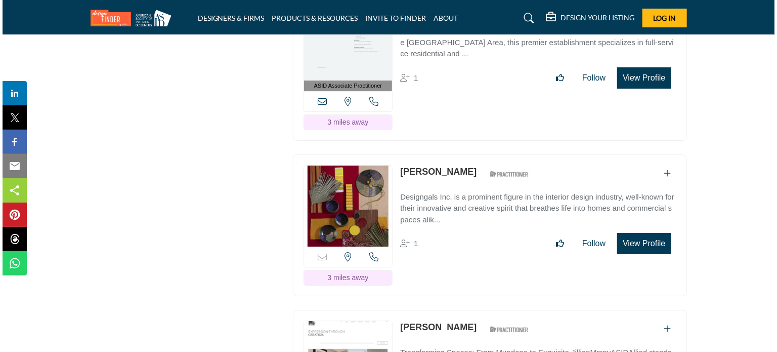
scroll to position [1872, 0]
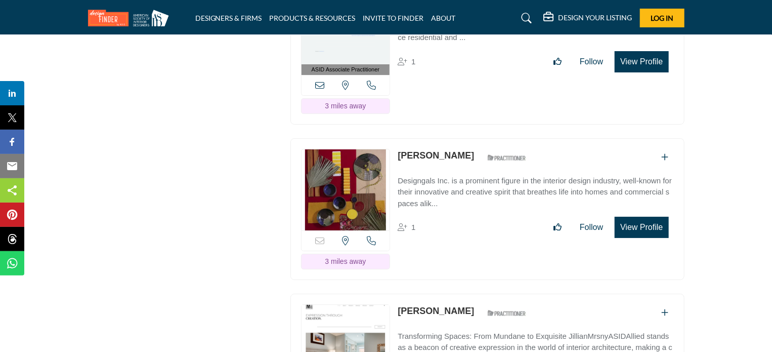
click at [637, 203] on div "Sorry, but this listing is on a subscription plan which does not allow users to…" at bounding box center [487, 209] width 394 height 142
click at [633, 217] on button "View Profile" at bounding box center [642, 227] width 54 height 21
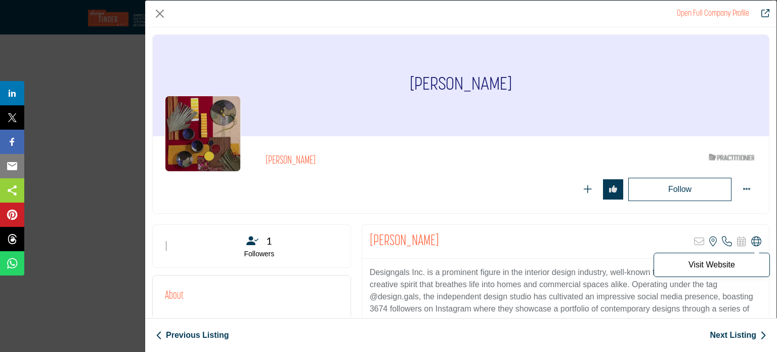
click at [752, 244] on icon "Company Data Modal" at bounding box center [756, 241] width 10 height 10
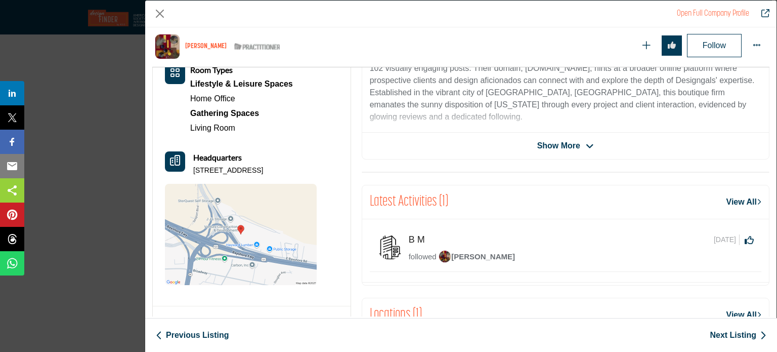
scroll to position [101, 0]
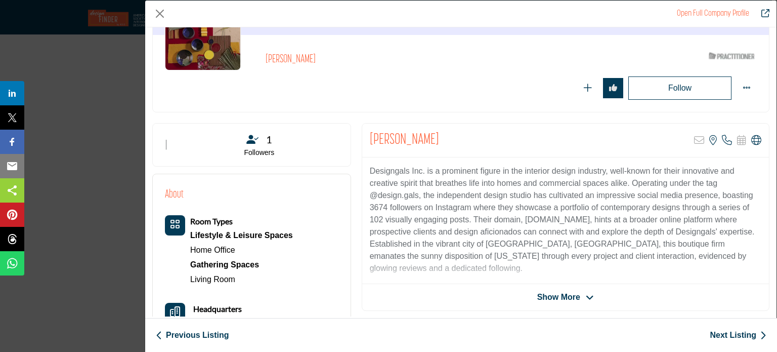
drag, startPoint x: 434, startPoint y: 139, endPoint x: 368, endPoint y: 141, distance: 65.8
click at [368, 141] on div "Melissa Badger Sorry, but this listing is on a subscription plan which does not…" at bounding box center [565, 140] width 407 height 34
click at [722, 141] on icon "Company Data Modal" at bounding box center [727, 140] width 10 height 10
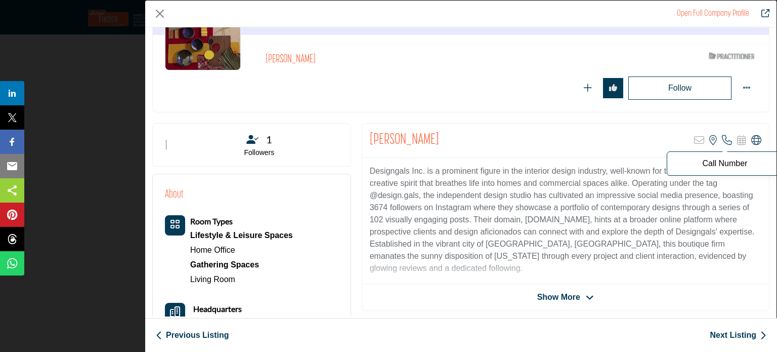
click at [727, 160] on p "Call Number" at bounding box center [724, 163] width 105 height 8
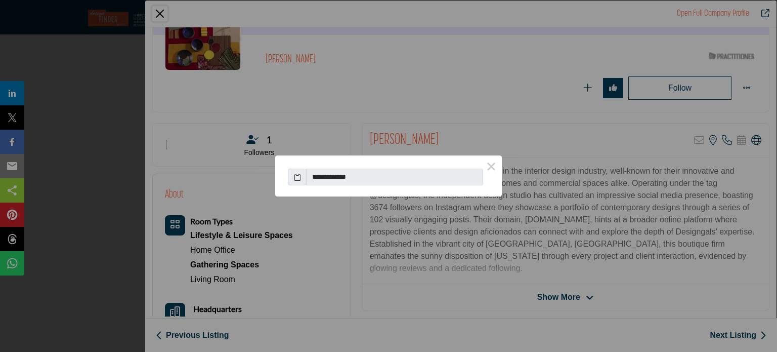
drag, startPoint x: 381, startPoint y: 180, endPoint x: 181, endPoint y: 195, distance: 200.4
click at [181, 195] on div "**********" at bounding box center [388, 176] width 777 height 352
click at [297, 177] on icon at bounding box center [297, 176] width 7 height 11
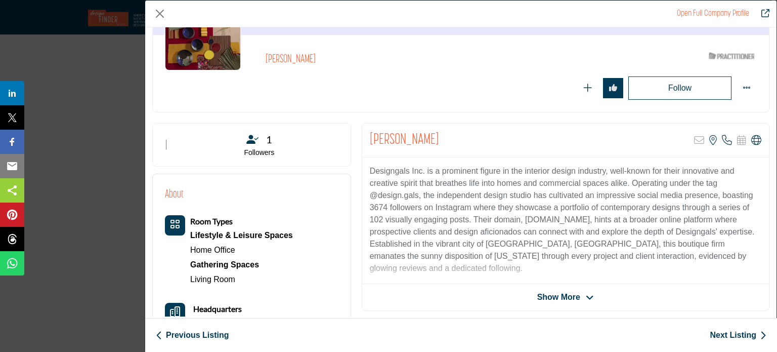
drag, startPoint x: 434, startPoint y: 137, endPoint x: 368, endPoint y: 142, distance: 65.9
click at [368, 142] on div "Melissa Badger Sorry, but this listing is on a subscription plan which does not…" at bounding box center [565, 140] width 407 height 34
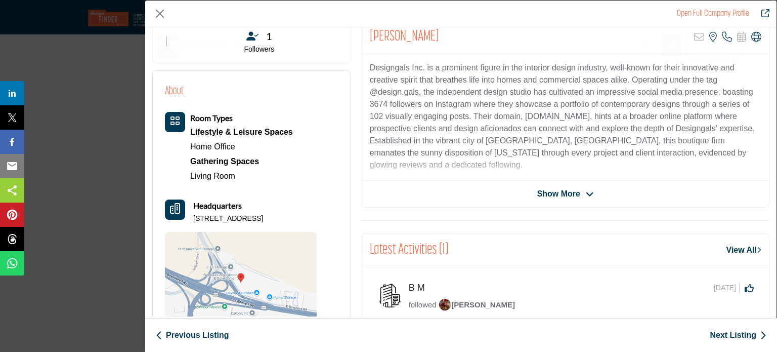
scroll to position [344, 0]
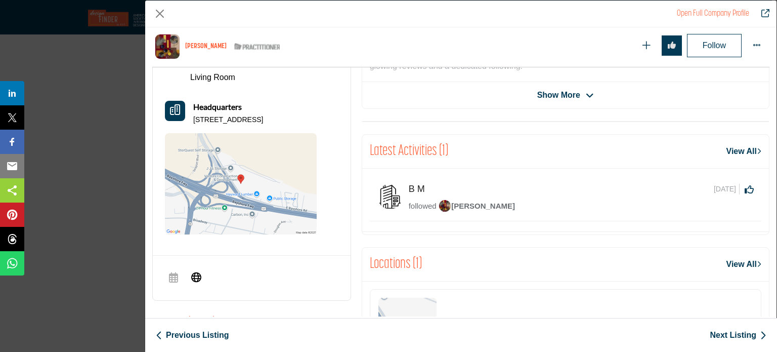
drag, startPoint x: 192, startPoint y: 116, endPoint x: 305, endPoint y: 121, distance: 112.9
click at [263, 121] on p "1755 E Bayshore Rd Ste 28A, 94063-4157, USA" at bounding box center [228, 120] width 70 height 10
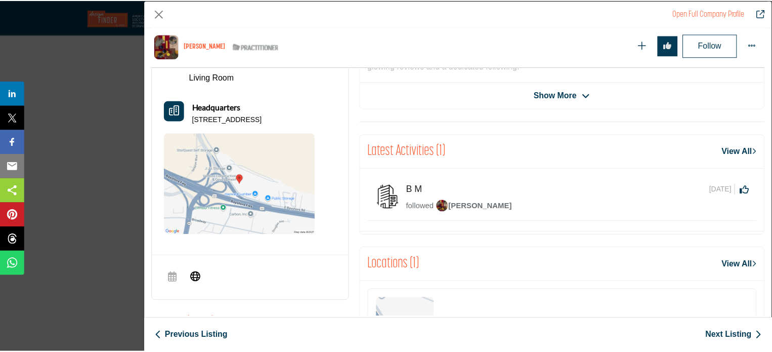
scroll to position [152, 0]
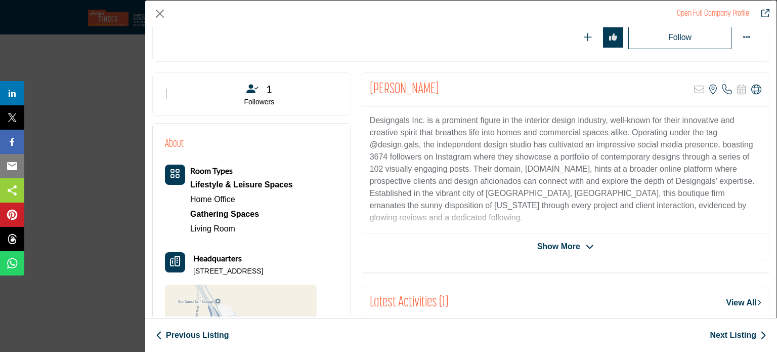
drag, startPoint x: 432, startPoint y: 83, endPoint x: 366, endPoint y: 80, distance: 66.3
click at [366, 80] on div "Melissa Badger Sorry, but this listing is on a subscription plan which does not…" at bounding box center [565, 90] width 407 height 34
click at [159, 13] on button "Close" at bounding box center [159, 13] width 15 height 15
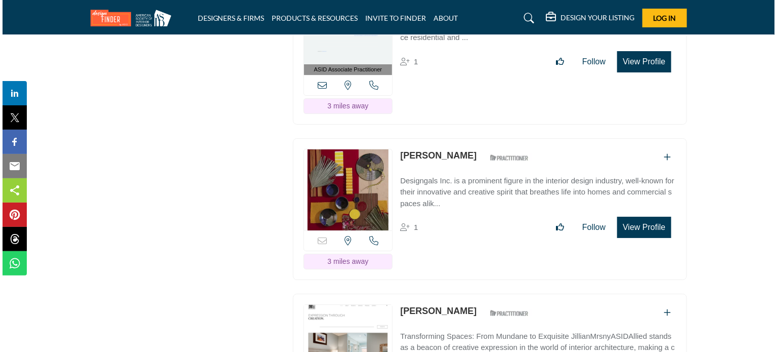
scroll to position [1973, 0]
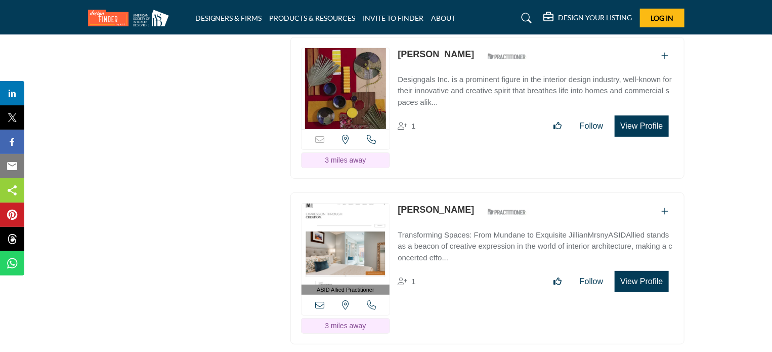
click at [635, 271] on button "View Profile" at bounding box center [642, 281] width 54 height 21
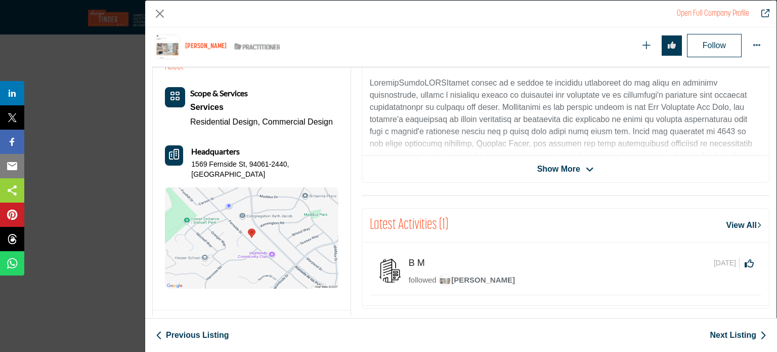
scroll to position [293, 0]
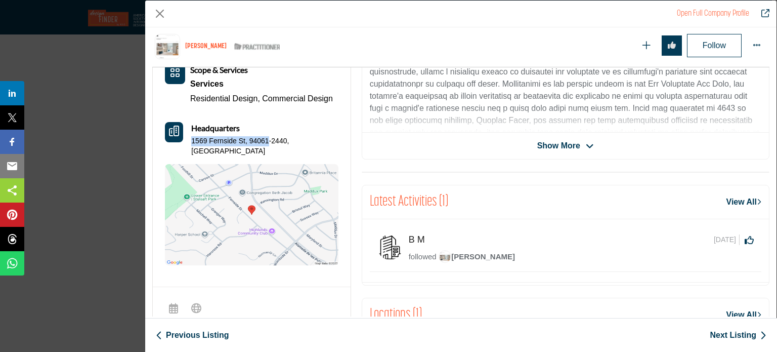
drag, startPoint x: 194, startPoint y: 140, endPoint x: 267, endPoint y: 144, distance: 73.5
click at [267, 144] on div "Scope & Services Services Residential Design, Commercial Design" at bounding box center [252, 164] width 174 height 201
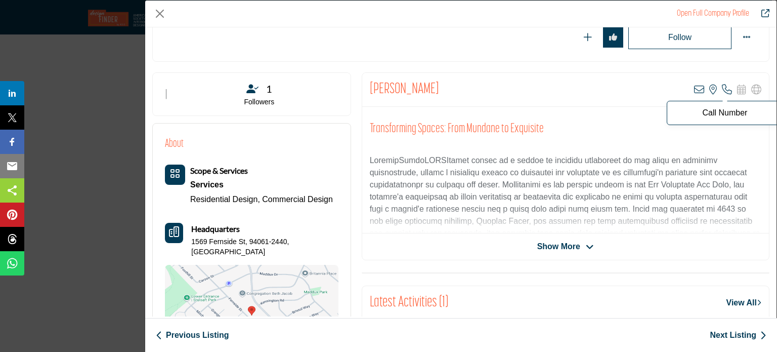
click at [724, 84] on icon "Company Data Modal" at bounding box center [727, 89] width 10 height 10
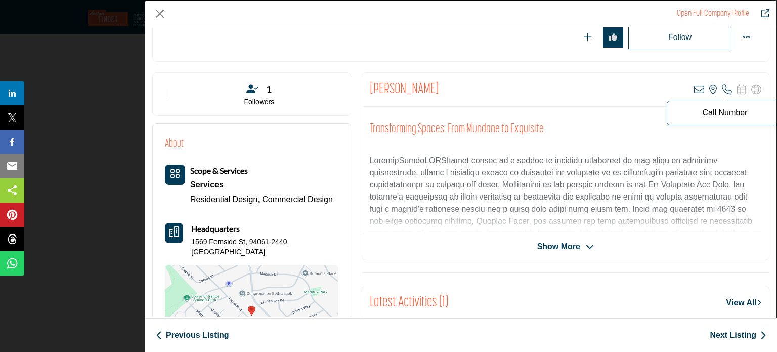
click at [719, 109] on p "Call Number" at bounding box center [724, 113] width 105 height 8
click at [710, 113] on p "Call Number" at bounding box center [724, 113] width 105 height 8
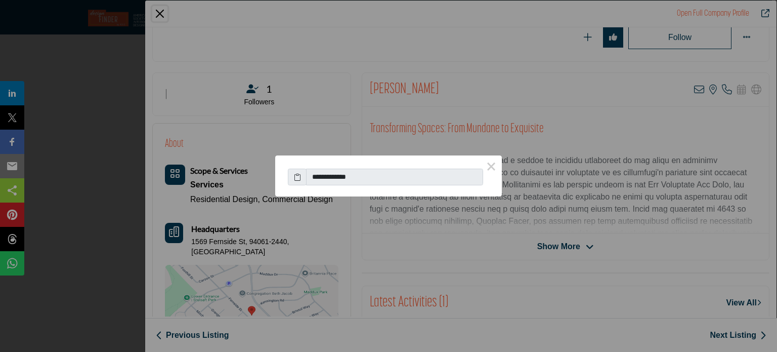
drag, startPoint x: 321, startPoint y: 176, endPoint x: 349, endPoint y: 180, distance: 28.0
click at [349, 180] on input "**********" at bounding box center [394, 176] width 177 height 17
click at [297, 178] on icon at bounding box center [297, 176] width 7 height 11
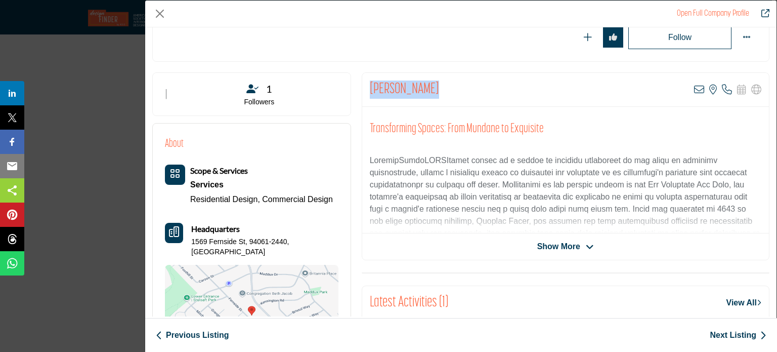
drag, startPoint x: 423, startPoint y: 89, endPoint x: 362, endPoint y: 91, distance: 60.7
click at [362, 91] on div "Jillian Mrsny View email address of this listing View the location of this list…" at bounding box center [565, 90] width 407 height 34
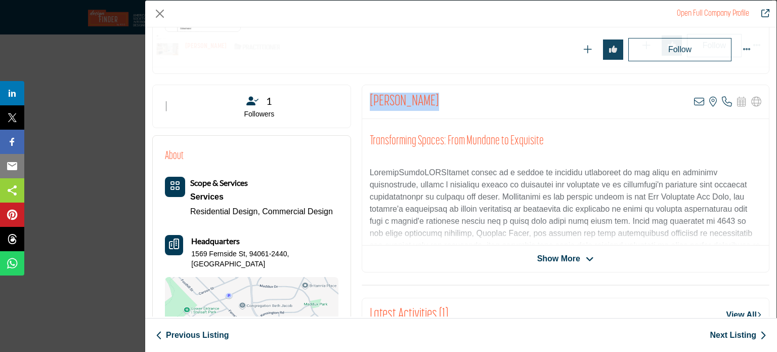
scroll to position [243, 0]
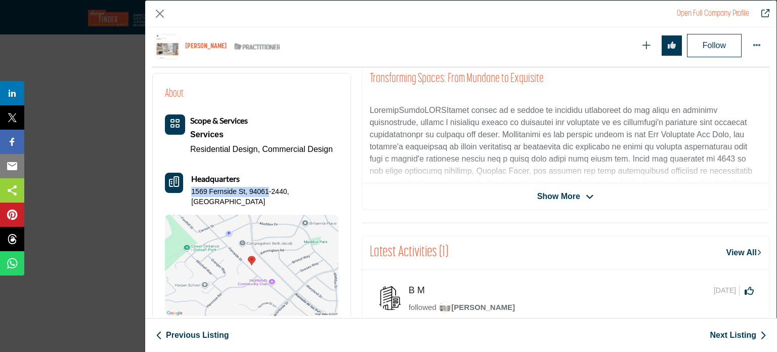
drag, startPoint x: 194, startPoint y: 190, endPoint x: 268, endPoint y: 192, distance: 73.9
click at [268, 192] on p "1569 Fernside St, 94061-2440, USA" at bounding box center [264, 197] width 147 height 20
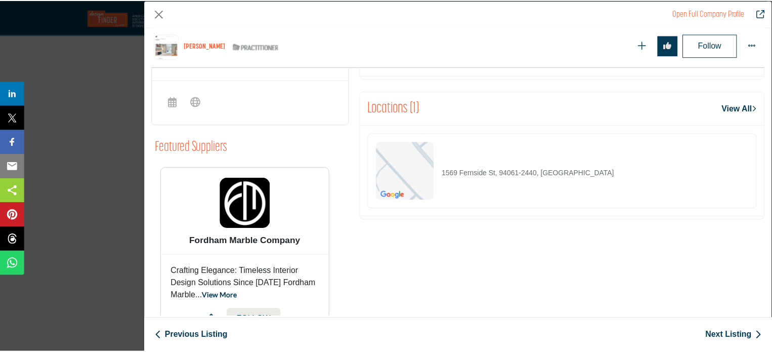
scroll to position [529, 0]
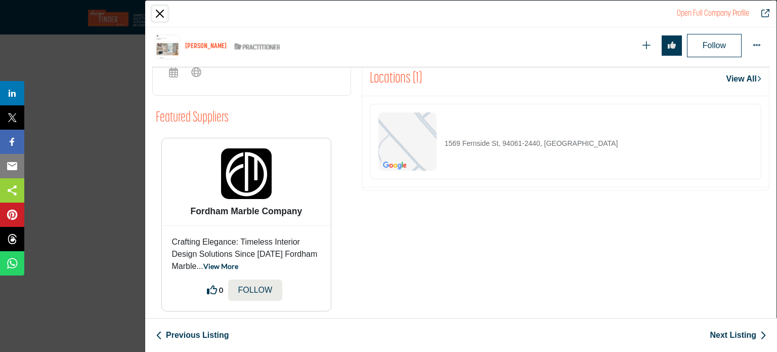
click at [160, 13] on button "Close" at bounding box center [159, 13] width 15 height 15
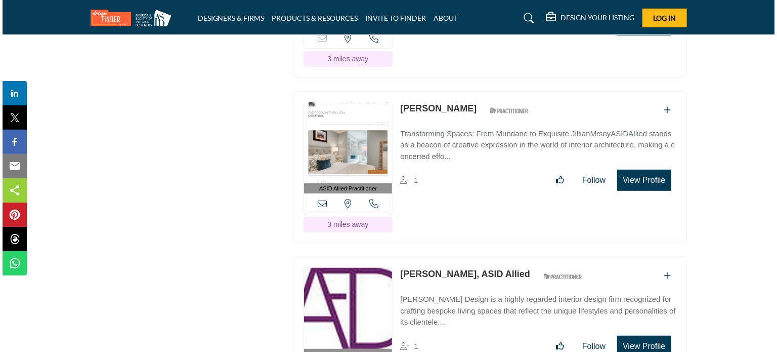
scroll to position [2175, 0]
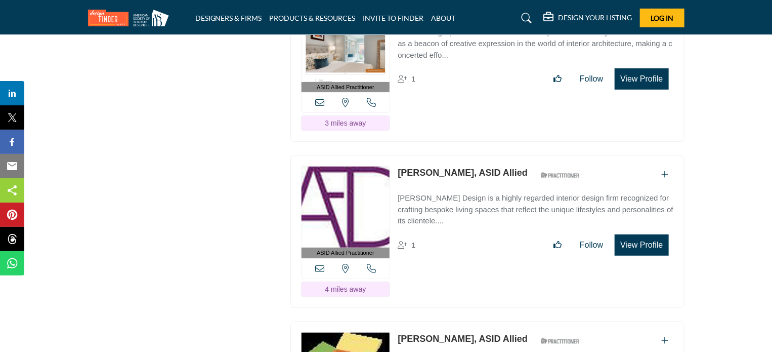
click at [633, 234] on button "View Profile" at bounding box center [642, 244] width 54 height 21
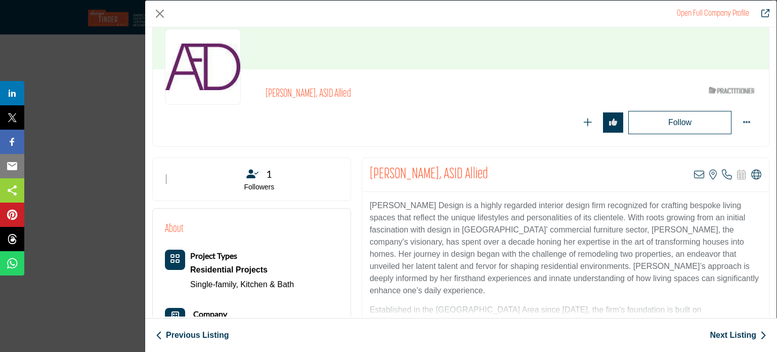
scroll to position [51, 0]
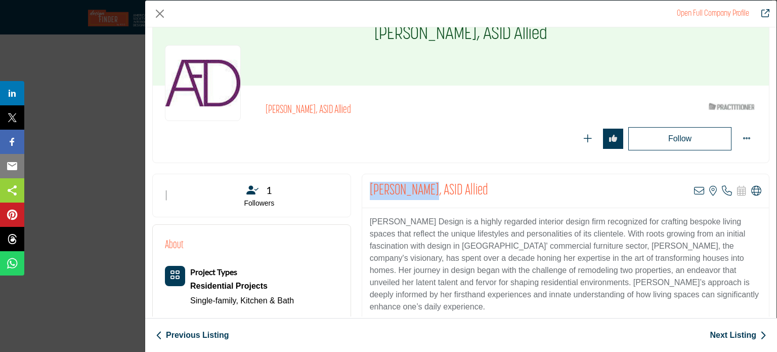
drag, startPoint x: 368, startPoint y: 192, endPoint x: 426, endPoint y: 193, distance: 57.7
click at [426, 193] on h2 "[PERSON_NAME], ASID Allied" at bounding box center [429, 191] width 118 height 18
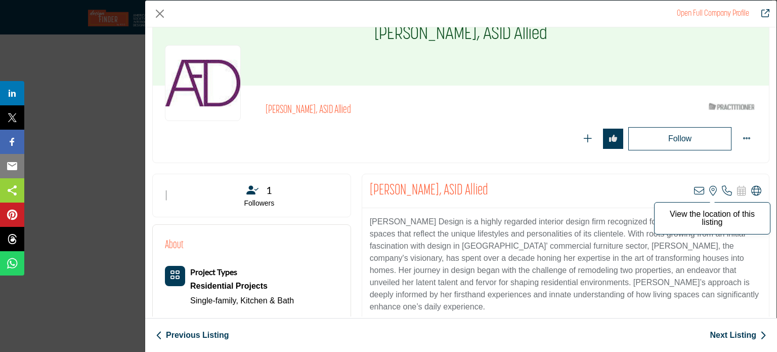
click at [709, 188] on icon "Company Data Modal" at bounding box center [713, 191] width 8 height 10
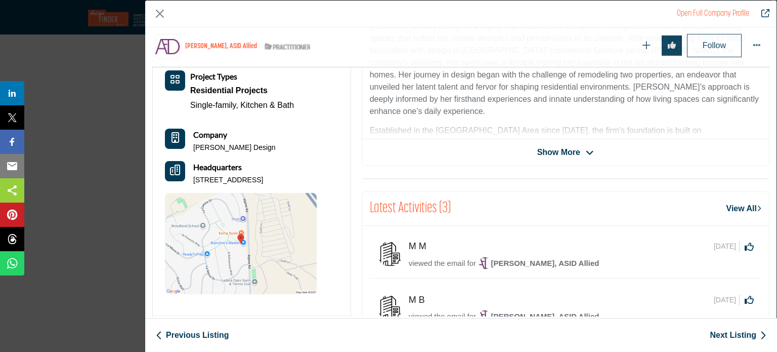
scroll to position [293, 0]
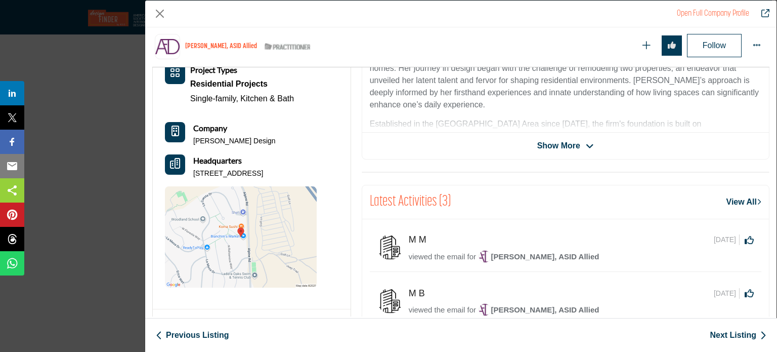
drag, startPoint x: 224, startPoint y: 185, endPoint x: 190, endPoint y: 174, distance: 35.8
click at [190, 174] on div "Headquarters 3130 Alpine Rd Ste 288 PMB 462, 94028-7541, USA" at bounding box center [241, 166] width 152 height 24
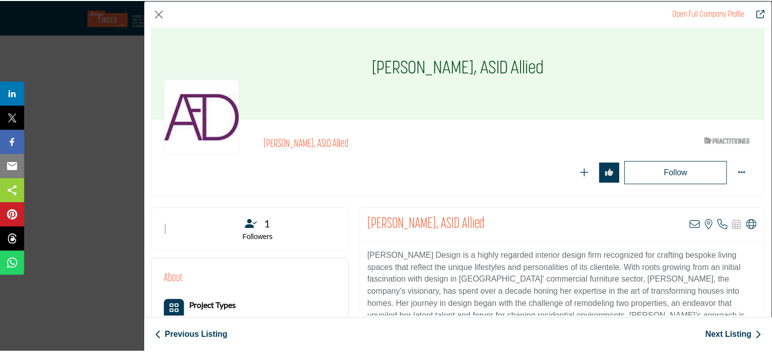
scroll to position [0, 0]
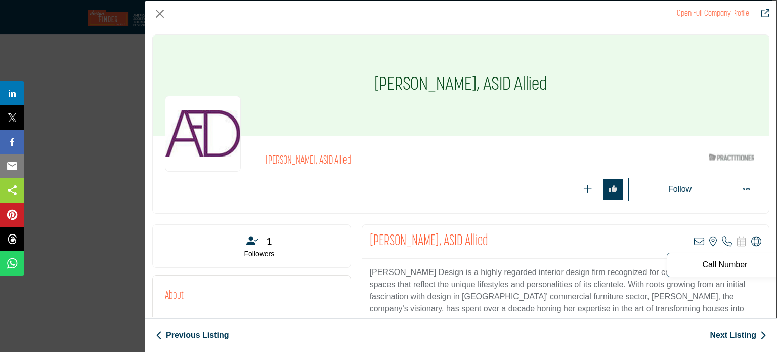
click at [722, 241] on icon "Company Data Modal" at bounding box center [727, 241] width 10 height 10
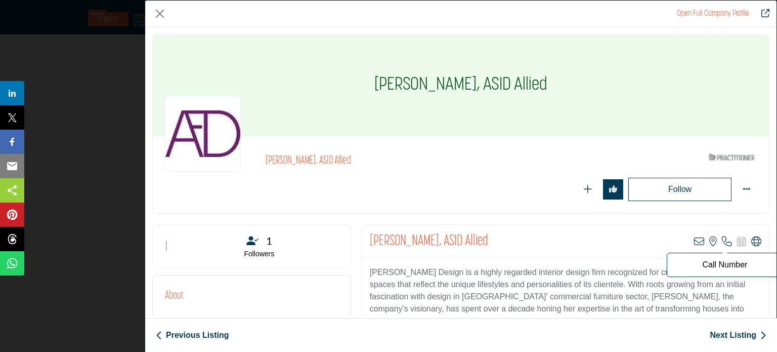
click at [718, 264] on p "Call Number" at bounding box center [724, 265] width 105 height 8
click at [717, 266] on p "Call Number" at bounding box center [724, 265] width 105 height 8
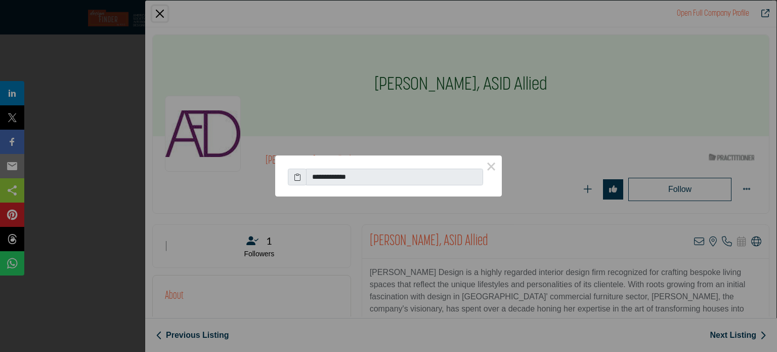
click at [476, 118] on div "**********" at bounding box center [388, 176] width 777 height 352
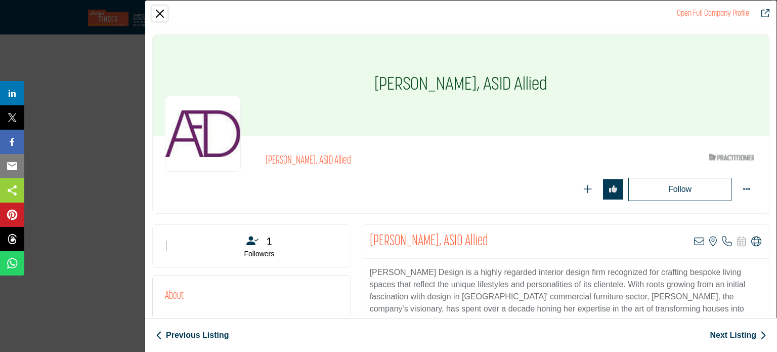
click at [160, 14] on button "Close" at bounding box center [159, 13] width 15 height 15
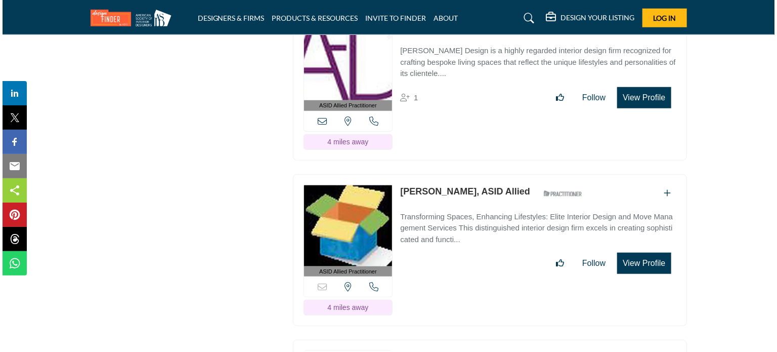
scroll to position [2378, 0]
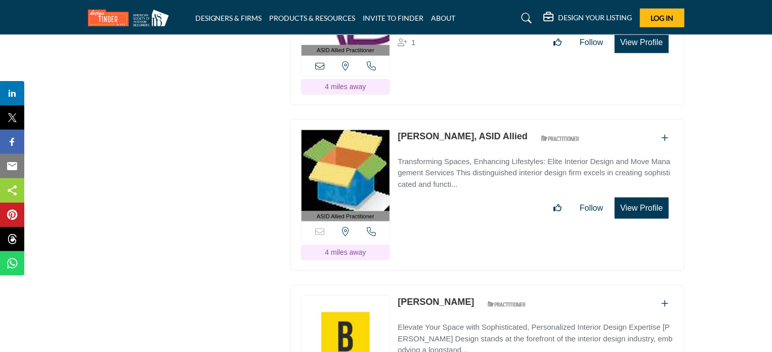
click at [650, 197] on button "View Profile" at bounding box center [642, 207] width 54 height 21
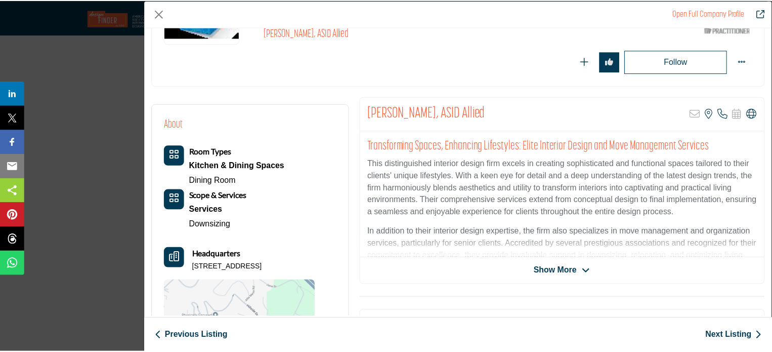
scroll to position [51, 0]
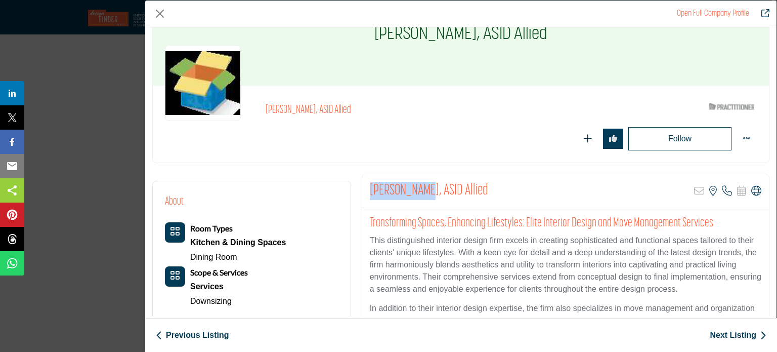
drag, startPoint x: 366, startPoint y: 190, endPoint x: 420, endPoint y: 193, distance: 54.2
click at [420, 193] on div "Maria Quinby, ASID Allied Sorry, but this listing is on a subscription plan whi…" at bounding box center [565, 191] width 407 height 34
click at [158, 14] on button "Close" at bounding box center [159, 13] width 15 height 15
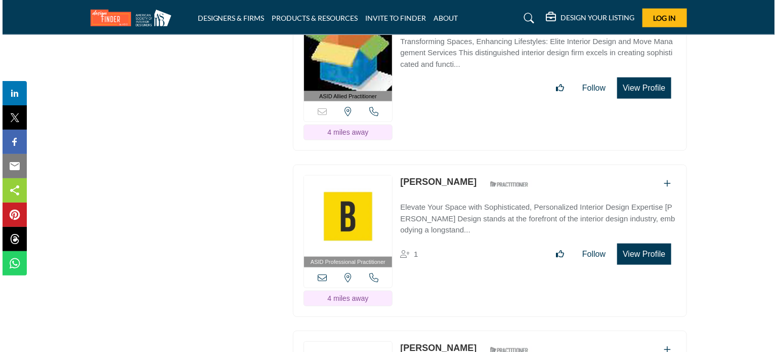
scroll to position [2529, 0]
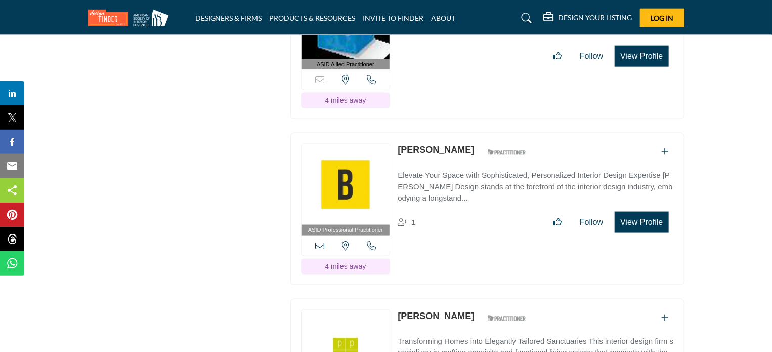
click at [645, 211] on button "View Profile" at bounding box center [642, 221] width 54 height 21
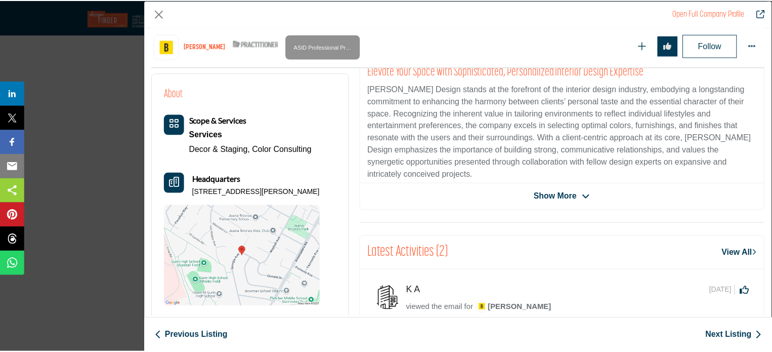
scroll to position [152, 0]
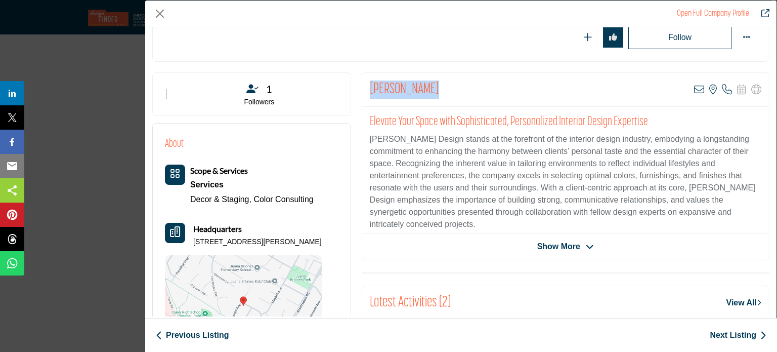
drag, startPoint x: 368, startPoint y: 93, endPoint x: 437, endPoint y: 93, distance: 68.8
click at [437, 93] on div "Barry Johnson View email address of this listing View the location of this list…" at bounding box center [565, 90] width 407 height 34
drag, startPoint x: 192, startPoint y: 240, endPoint x: 300, endPoint y: 245, distance: 108.4
click at [300, 245] on div "Headquarters 4100 Donald Dr, 94306-3822, USA" at bounding box center [243, 235] width 157 height 24
click at [162, 13] on button "Close" at bounding box center [159, 13] width 15 height 15
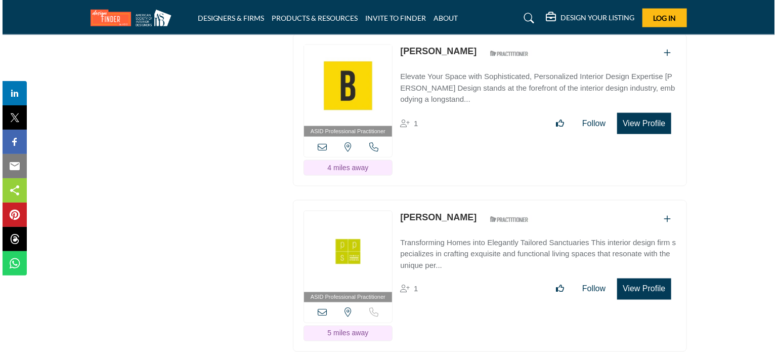
scroll to position [2631, 0]
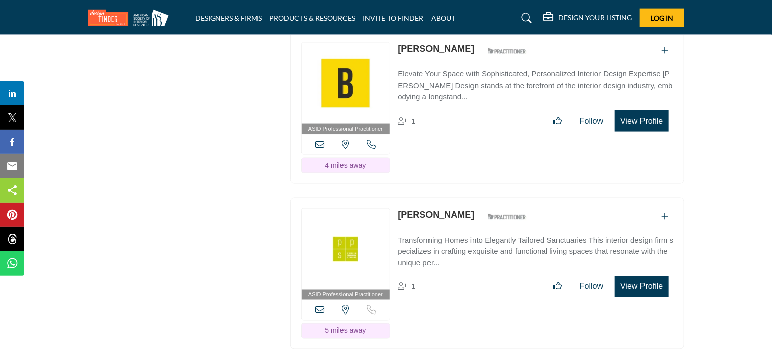
click at [647, 276] on button "View Profile" at bounding box center [642, 286] width 54 height 21
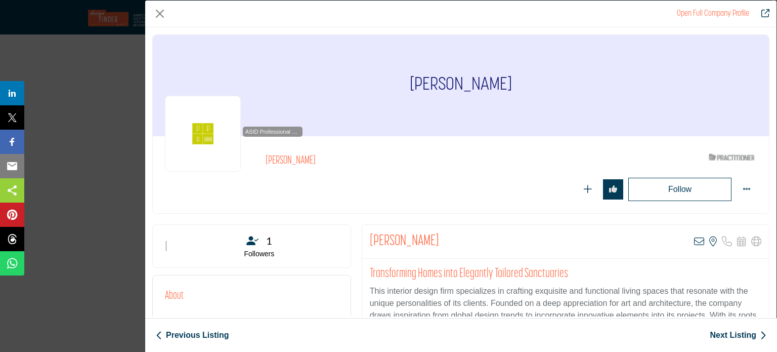
scroll to position [152, 0]
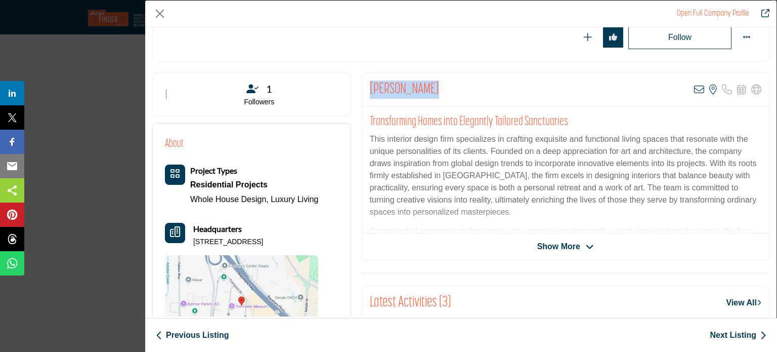
drag, startPoint x: 433, startPoint y: 86, endPoint x: 368, endPoint y: 87, distance: 64.8
click at [368, 87] on div "Amanda Morris View email address of this listing View the location of this list…" at bounding box center [565, 90] width 407 height 34
drag, startPoint x: 194, startPoint y: 240, endPoint x: 272, endPoint y: 244, distance: 78.5
click at [263, 244] on p "[STREET_ADDRESS]" at bounding box center [228, 242] width 70 height 10
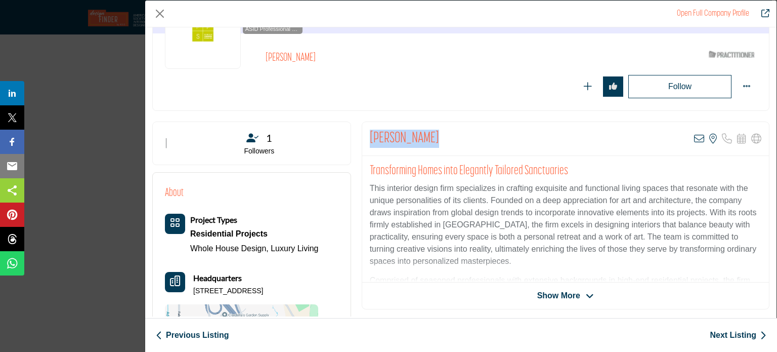
scroll to position [83, 0]
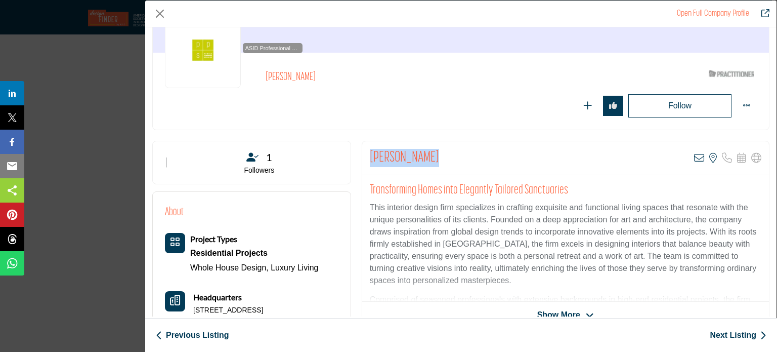
drag, startPoint x: 436, startPoint y: 156, endPoint x: 370, endPoint y: 154, distance: 66.3
click at [370, 154] on div "Amanda Morris View email address of this listing View the location of this list…" at bounding box center [565, 158] width 407 height 34
click at [200, 49] on img "Company Data Modal" at bounding box center [203, 50] width 76 height 76
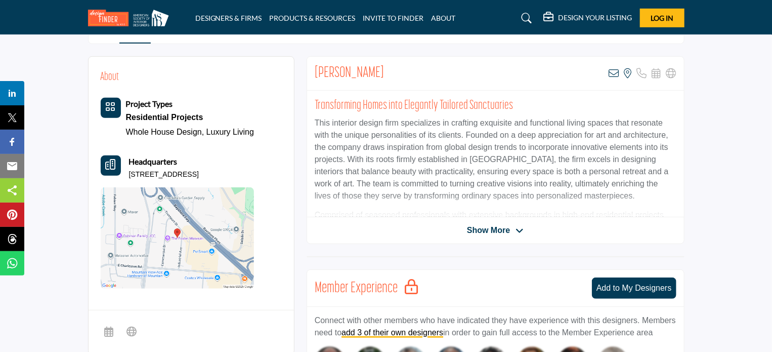
scroll to position [202, 0]
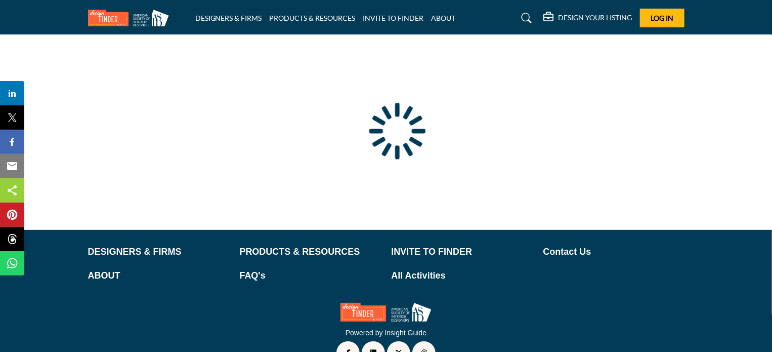
scroll to position [97, 0]
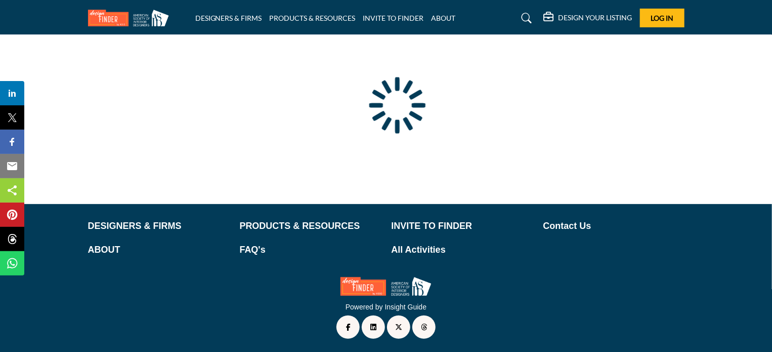
type input "**********"
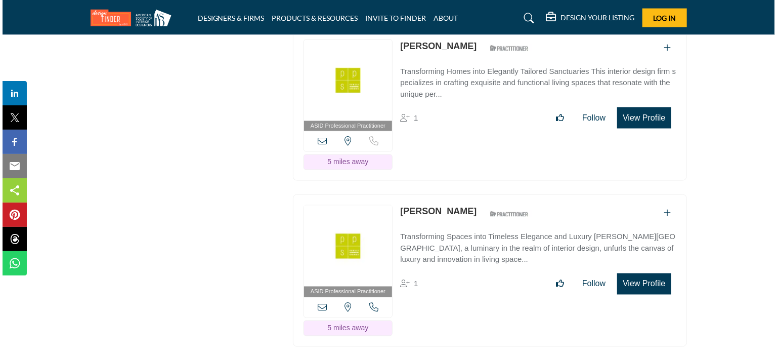
scroll to position [2782, 0]
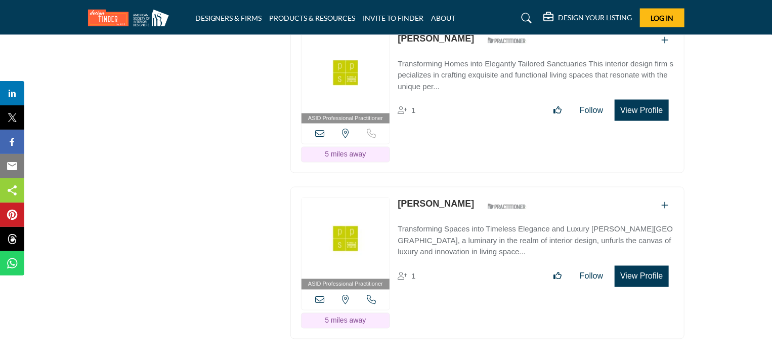
click at [655, 266] on button "View Profile" at bounding box center [642, 276] width 54 height 21
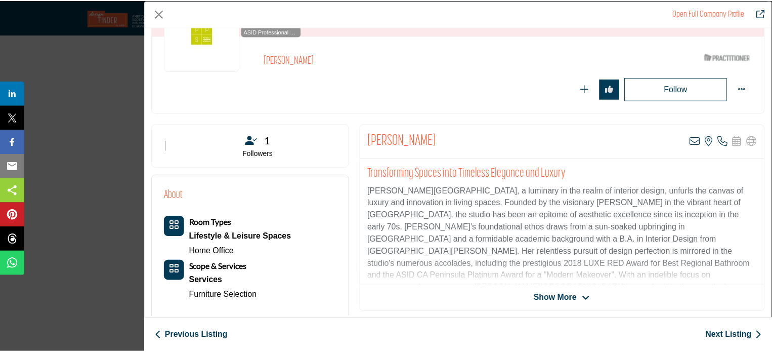
scroll to position [101, 0]
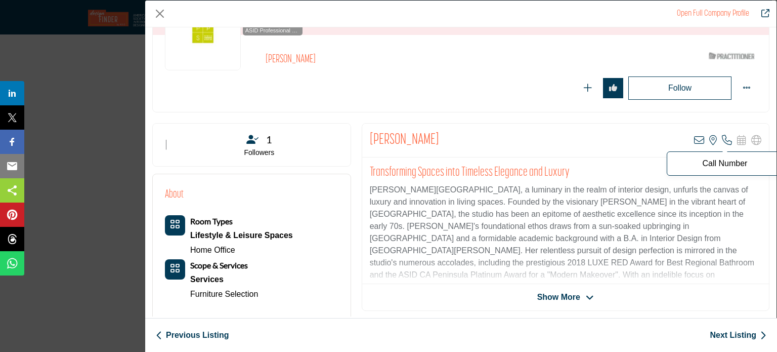
click at [722, 138] on icon "Company Data Modal" at bounding box center [727, 140] width 10 height 10
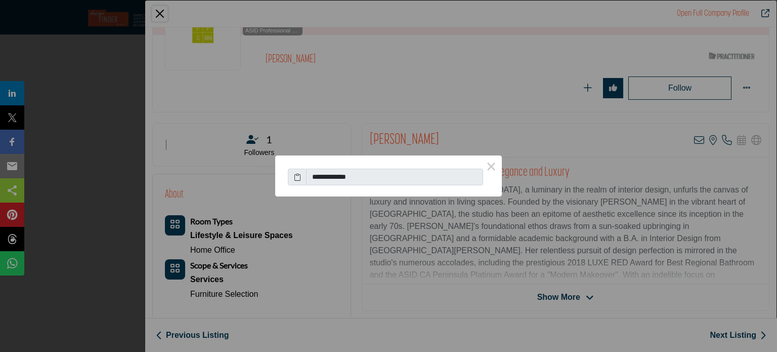
drag, startPoint x: 361, startPoint y: 178, endPoint x: 241, endPoint y: 176, distance: 120.4
click at [241, 176] on div "**********" at bounding box center [388, 176] width 777 height 352
click at [291, 176] on span at bounding box center [297, 176] width 19 height 17
click at [297, 179] on icon at bounding box center [297, 176] width 7 height 11
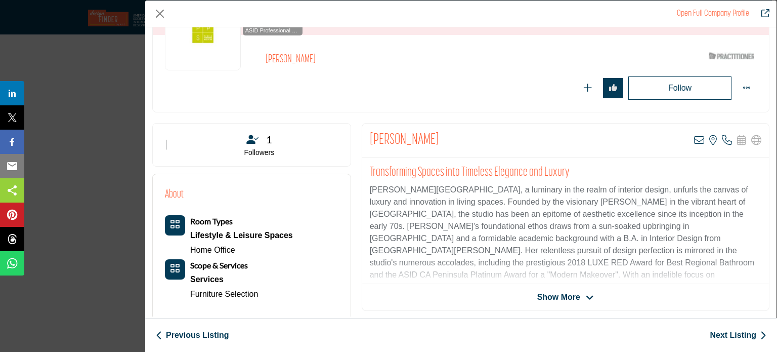
drag, startPoint x: 441, startPoint y: 139, endPoint x: 369, endPoint y: 133, distance: 71.6
click at [369, 133] on div "[PERSON_NAME] View email address of this listing View the location of this list…" at bounding box center [565, 140] width 407 height 34
copy h2 "[PERSON_NAME]"
click at [160, 16] on button "Close" at bounding box center [159, 13] width 15 height 15
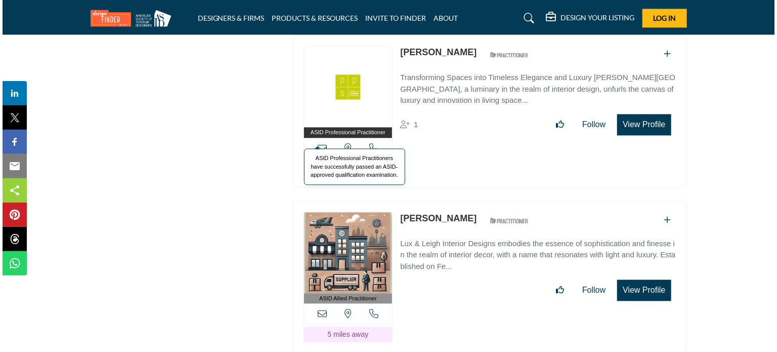
scroll to position [2985, 0]
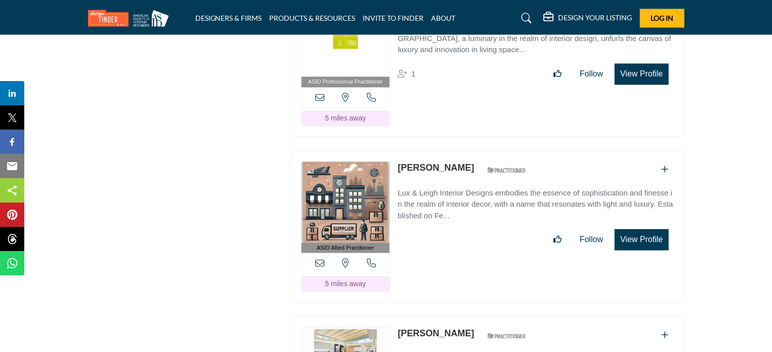
click at [656, 229] on button "View Profile" at bounding box center [642, 239] width 54 height 21
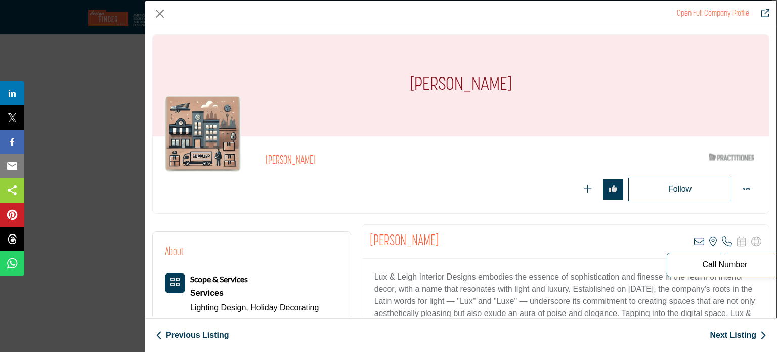
click at [722, 242] on icon "Company Data Modal" at bounding box center [727, 241] width 10 height 10
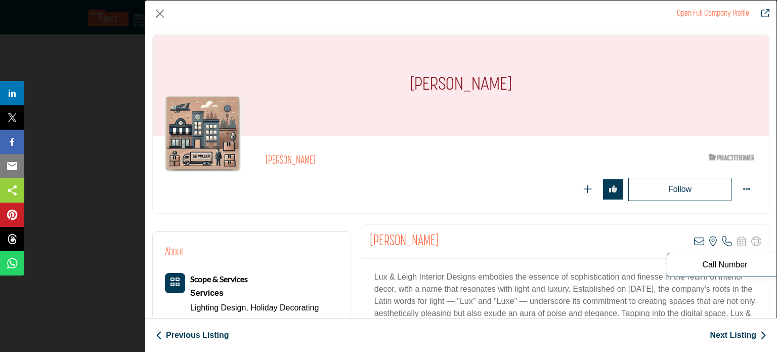
click at [721, 265] on p "Call Number" at bounding box center [724, 265] width 105 height 8
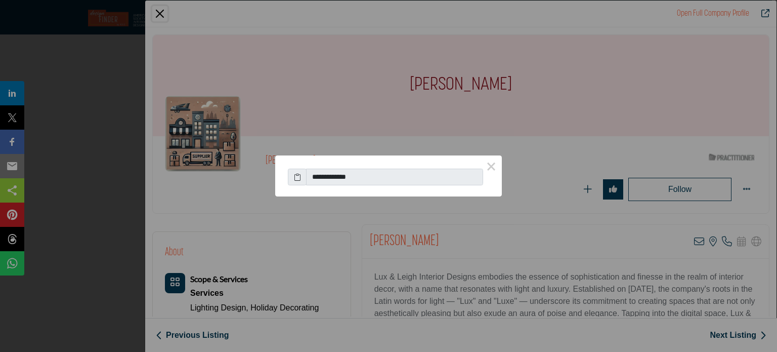
drag, startPoint x: 367, startPoint y: 173, endPoint x: 191, endPoint y: 165, distance: 176.2
click at [191, 165] on div "**********" at bounding box center [388, 176] width 777 height 352
click at [296, 179] on icon at bounding box center [297, 176] width 7 height 11
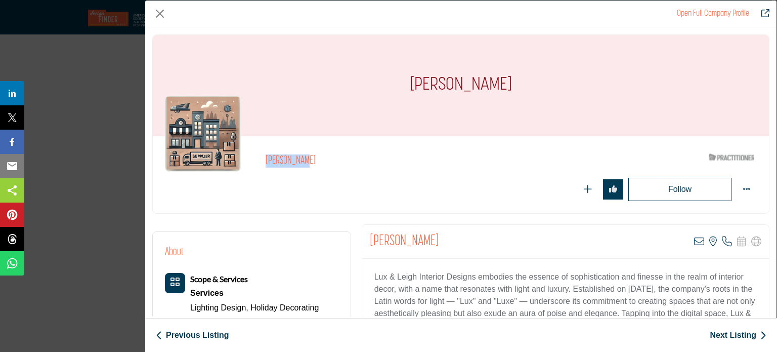
drag, startPoint x: 302, startPoint y: 167, endPoint x: 265, endPoint y: 157, distance: 37.9
click at [266, 157] on div "[PERSON_NAME]" at bounding box center [484, 163] width 436 height 18
copy h2 "[PERSON_NAME]"
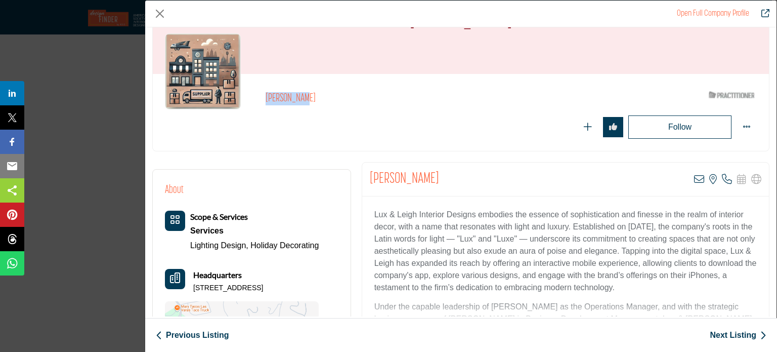
scroll to position [243, 0]
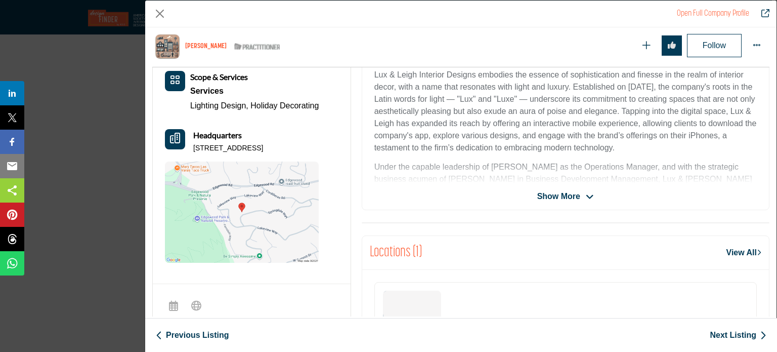
drag, startPoint x: 275, startPoint y: 147, endPoint x: 191, endPoint y: 148, distance: 84.5
click at [191, 148] on div "Headquarters [STREET_ADDRESS]" at bounding box center [242, 141] width 154 height 24
copy p "[STREET_ADDRESS]"
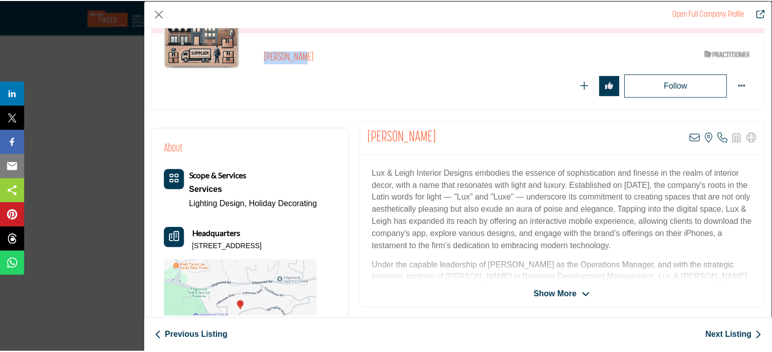
scroll to position [101, 0]
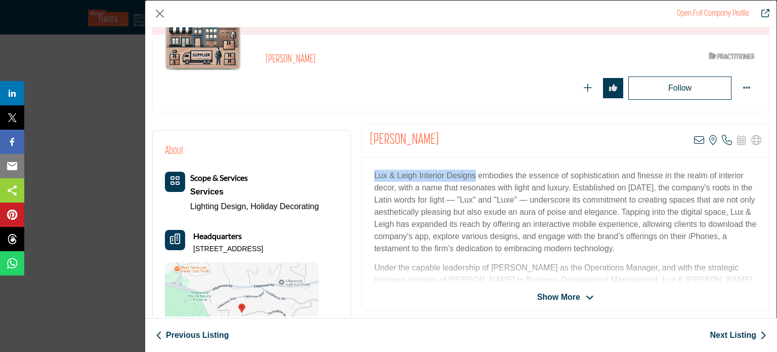
drag, startPoint x: 371, startPoint y: 176, endPoint x: 471, endPoint y: 178, distance: 100.2
click at [471, 178] on div "Lux & Leigh Interior Designs embodies the essence of sophistication and finesse…" at bounding box center [565, 220] width 407 height 126
copy p "Lux & Leigh Interior Designs"
click at [161, 12] on button "Close" at bounding box center [159, 13] width 15 height 15
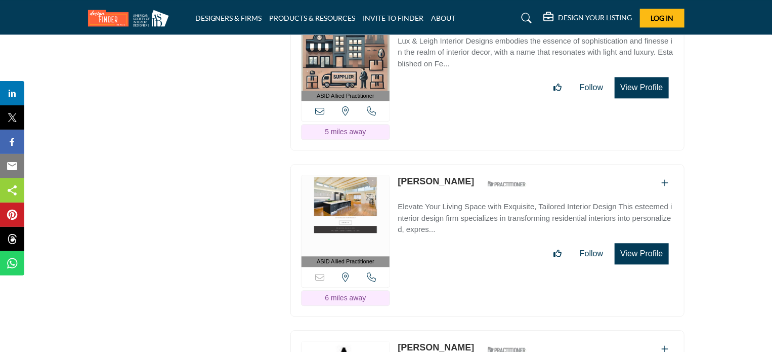
scroll to position [3187, 0]
